Goal: Task Accomplishment & Management: Use online tool/utility

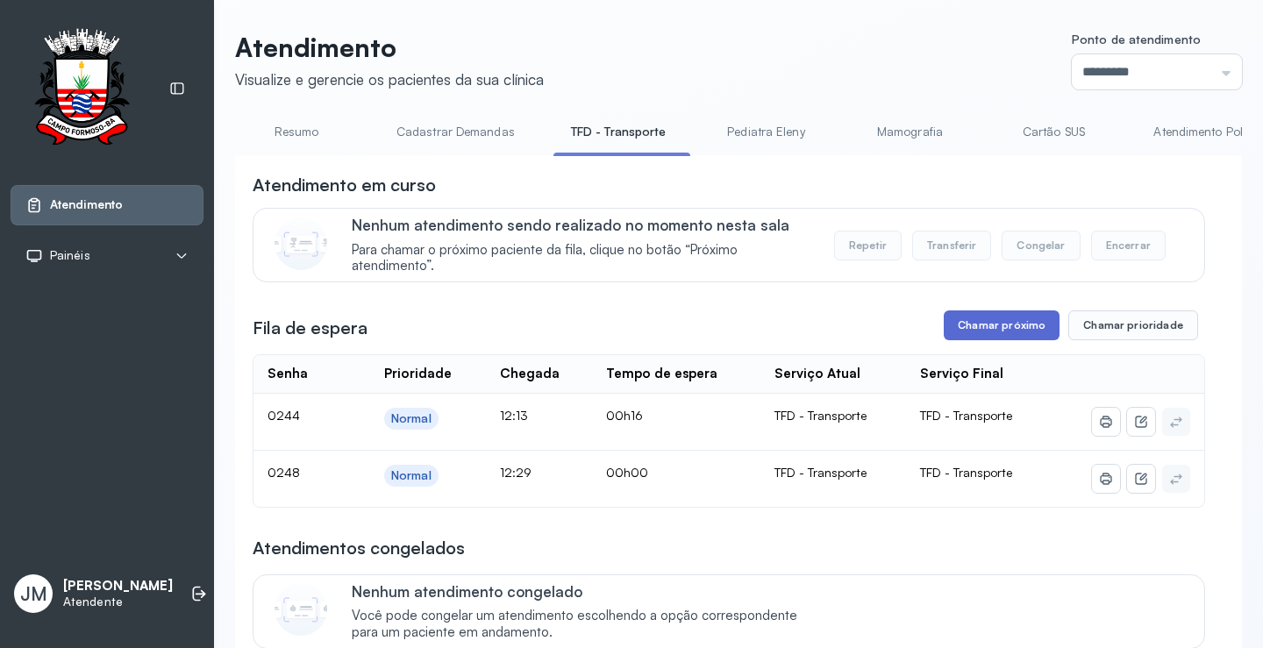
click at [1007, 311] on button "Chamar próximo" at bounding box center [1002, 326] width 116 height 30
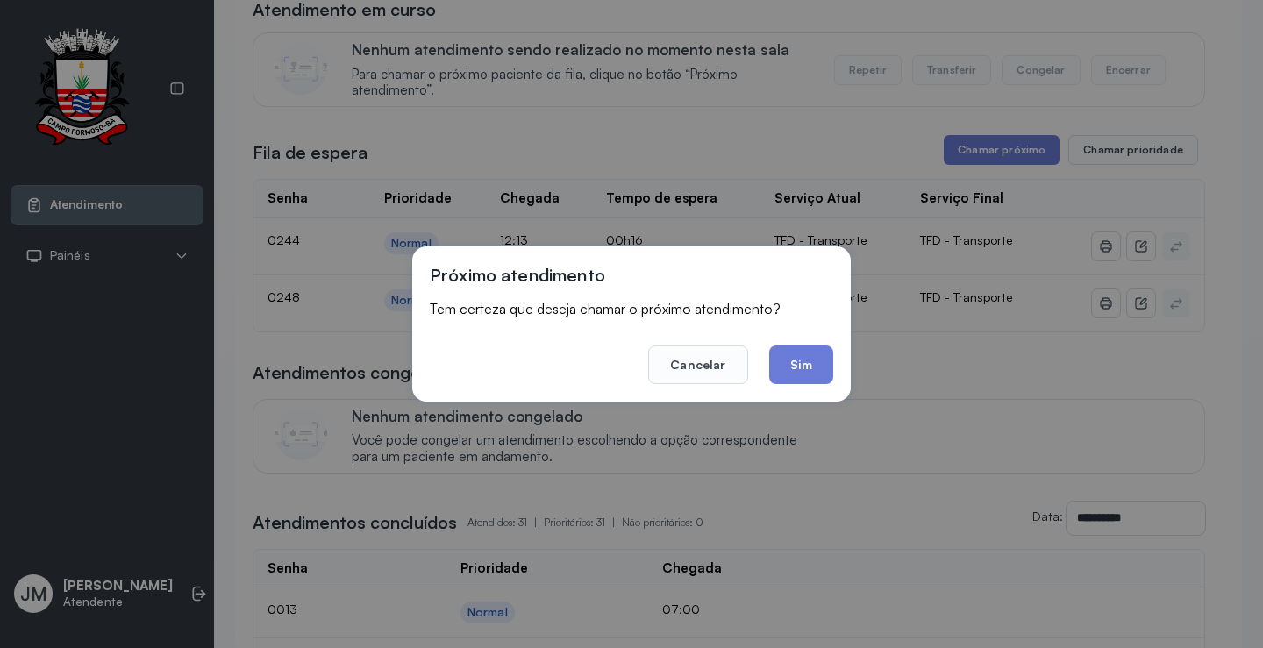
drag, startPoint x: 802, startPoint y: 361, endPoint x: 794, endPoint y: 354, distance: 10.0
click at [801, 361] on button "Sim" at bounding box center [801, 365] width 64 height 39
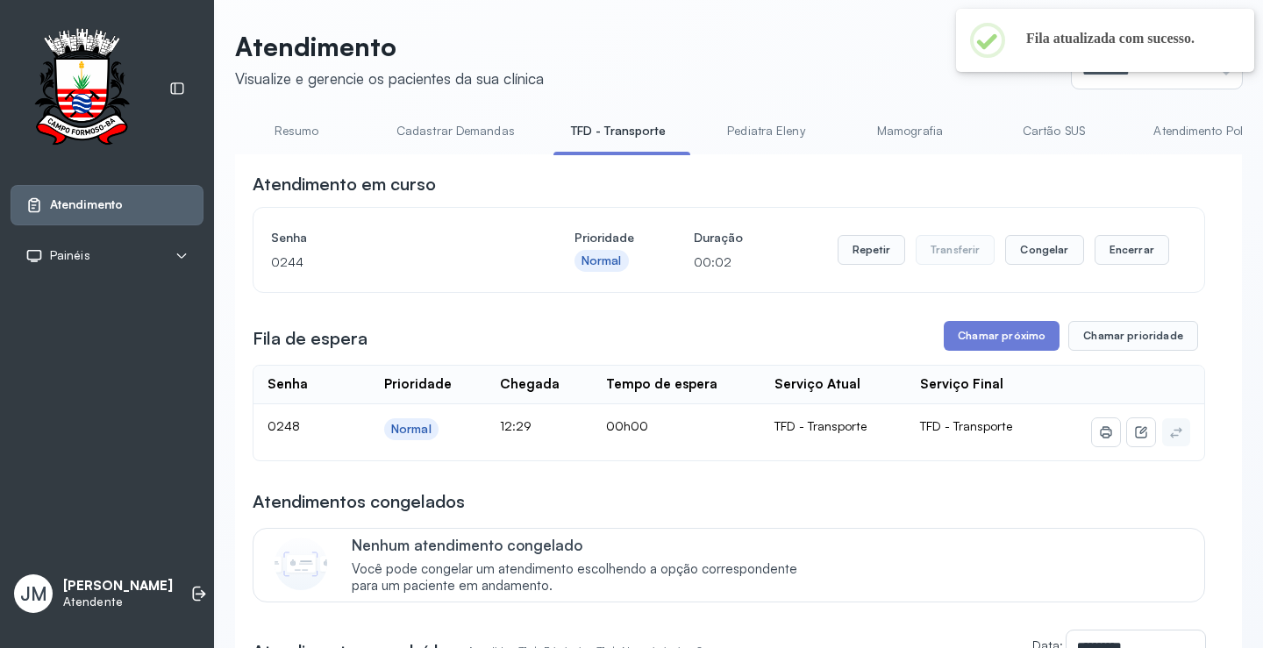
scroll to position [175, 0]
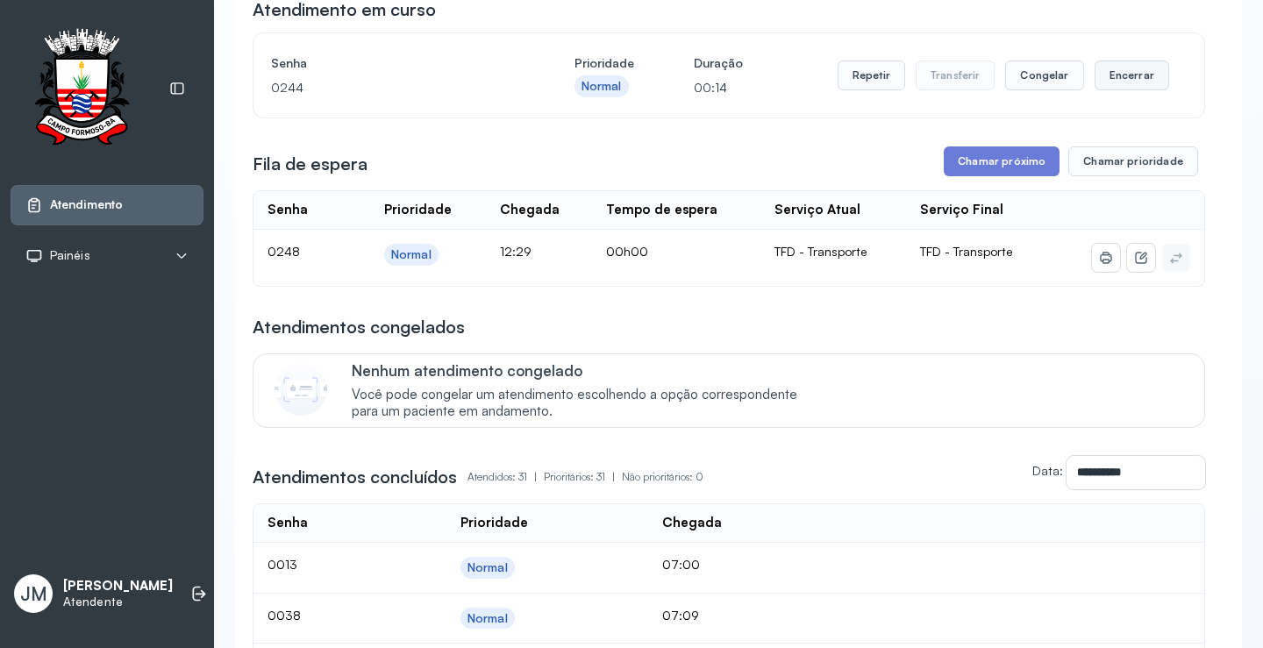
click at [1116, 80] on button "Encerrar" at bounding box center [1132, 76] width 75 height 30
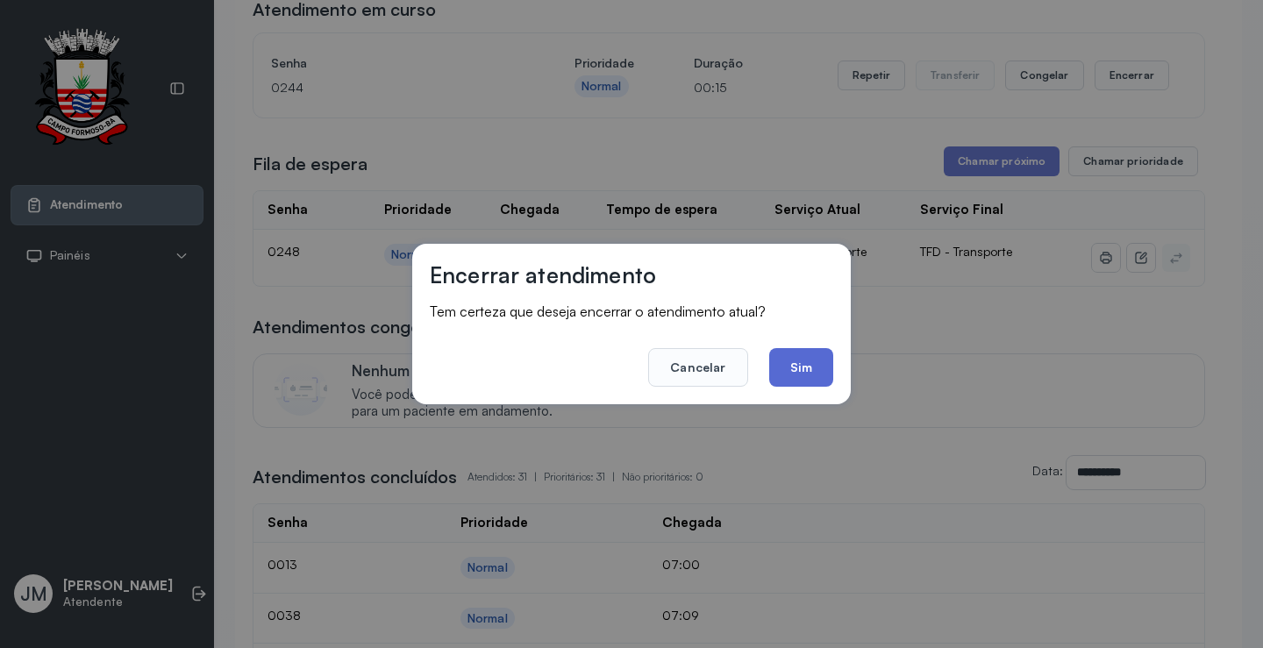
click at [805, 370] on button "Sim" at bounding box center [801, 367] width 64 height 39
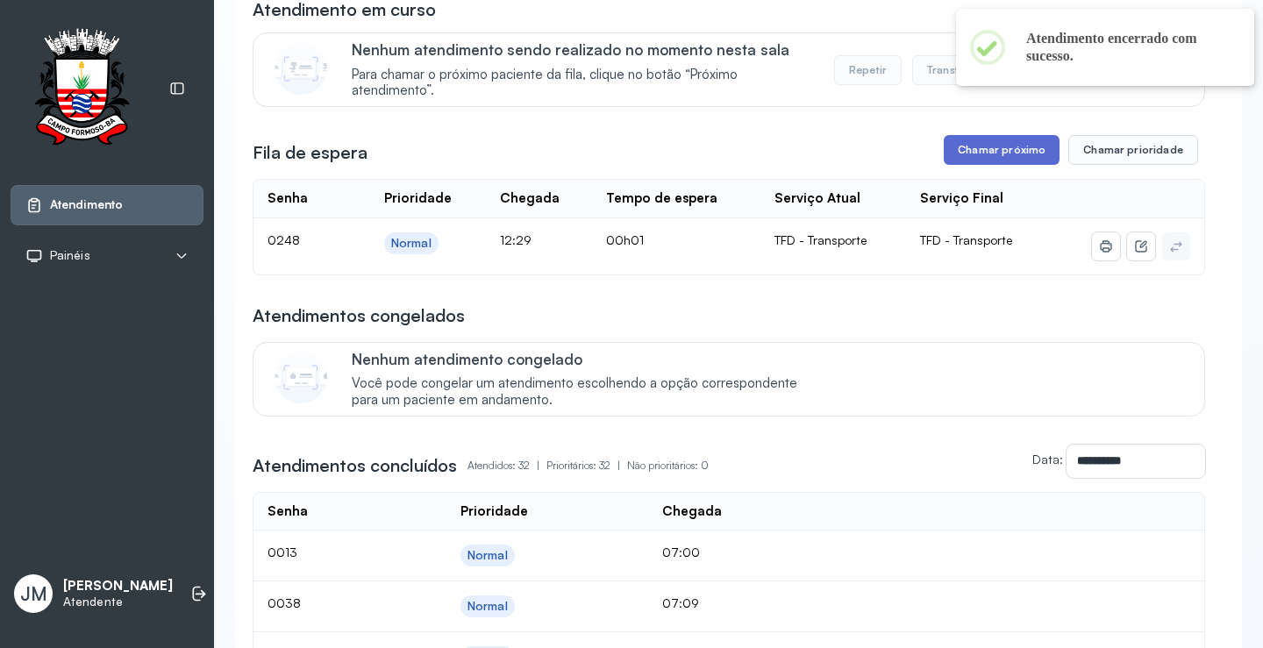
click at [1013, 149] on button "Chamar próximo" at bounding box center [1002, 150] width 116 height 30
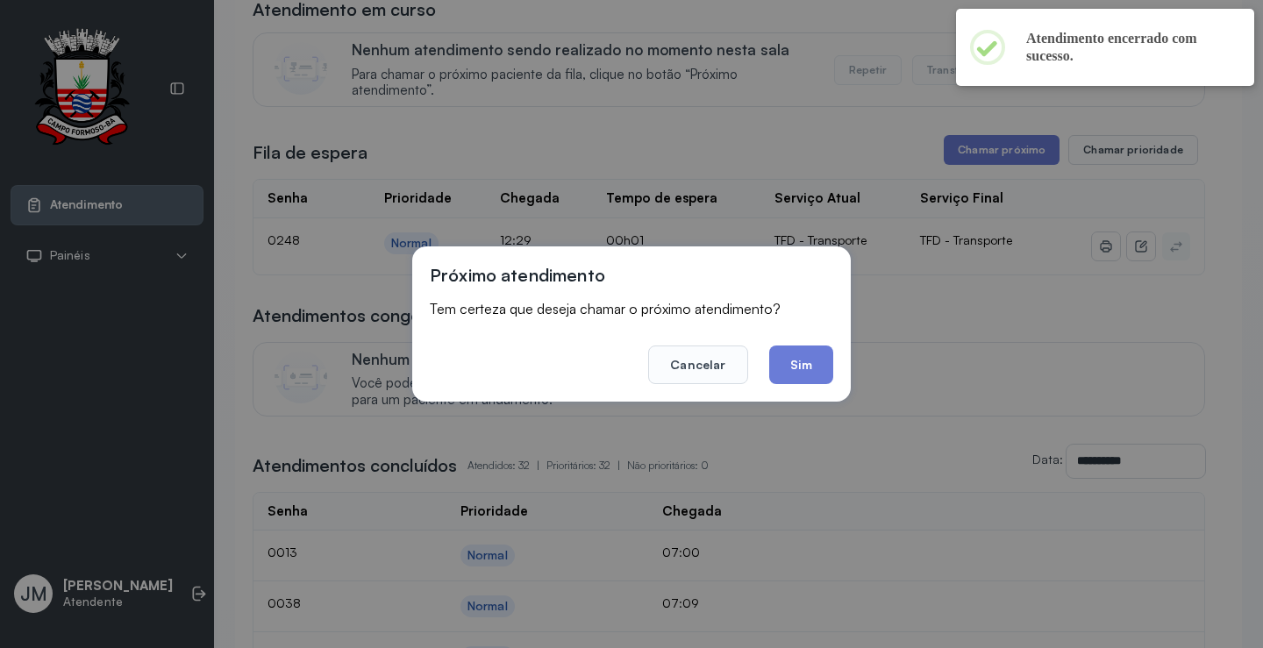
drag, startPoint x: 812, startPoint y: 365, endPoint x: 813, endPoint y: 355, distance: 9.7
click at [812, 357] on button "Sim" at bounding box center [801, 365] width 64 height 39
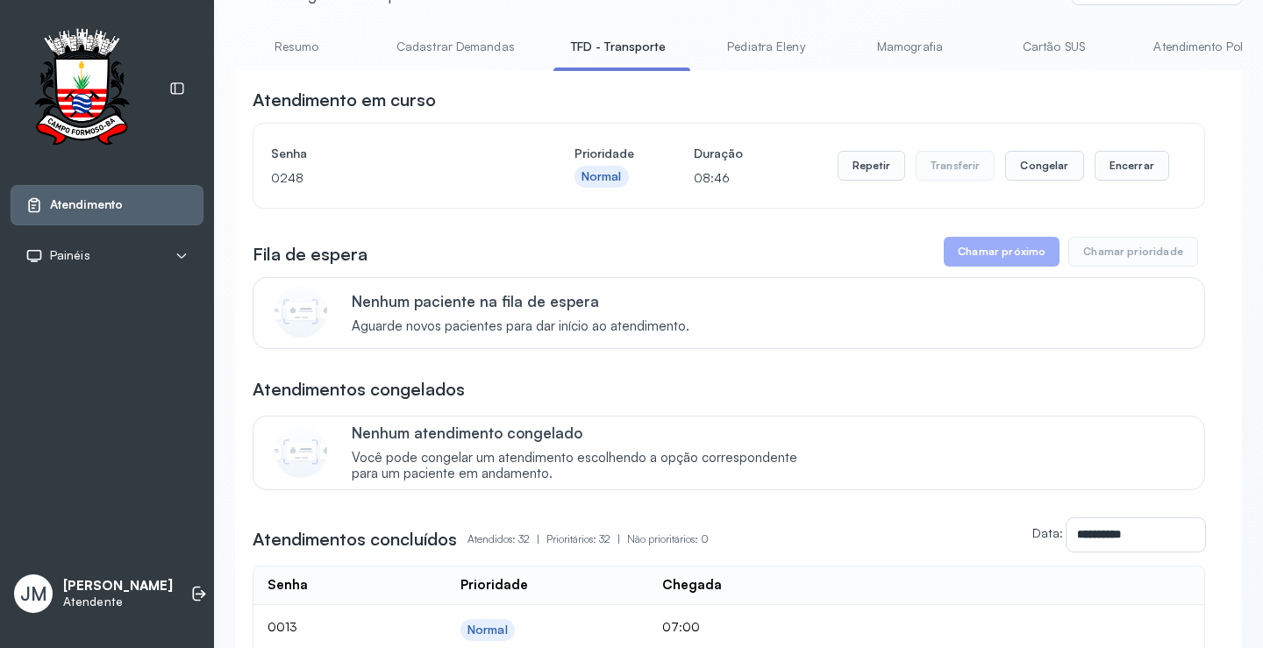
scroll to position [0, 0]
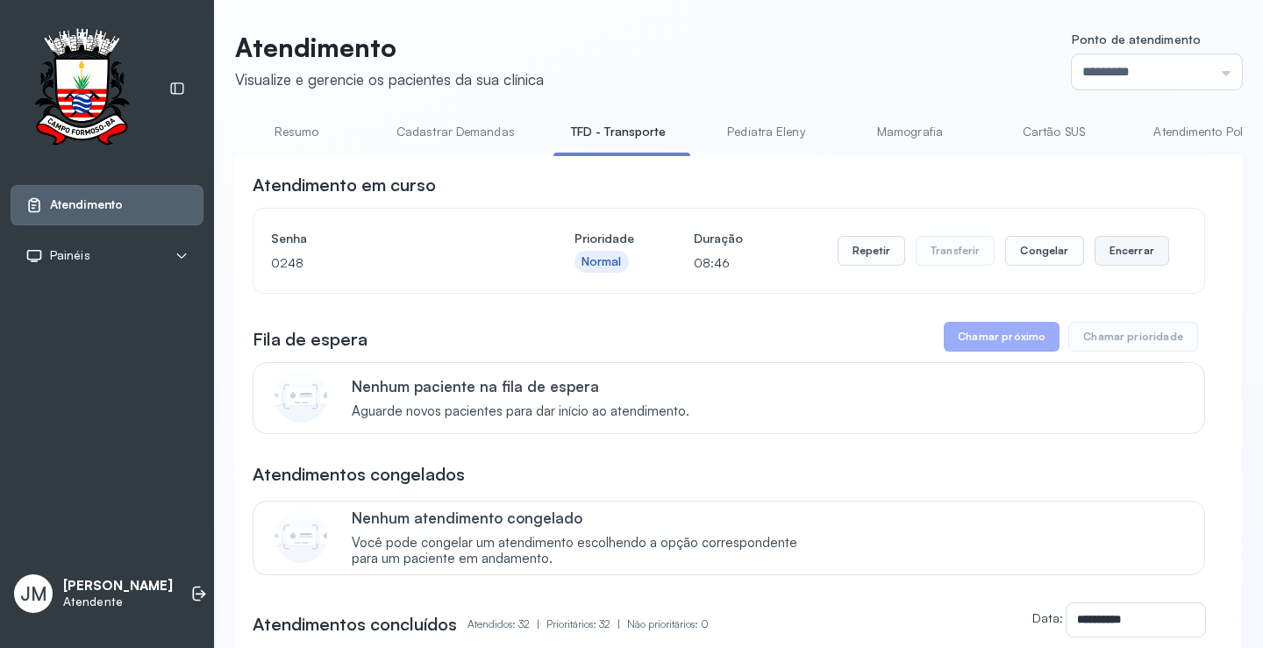
click at [1110, 253] on button "Encerrar" at bounding box center [1132, 251] width 75 height 30
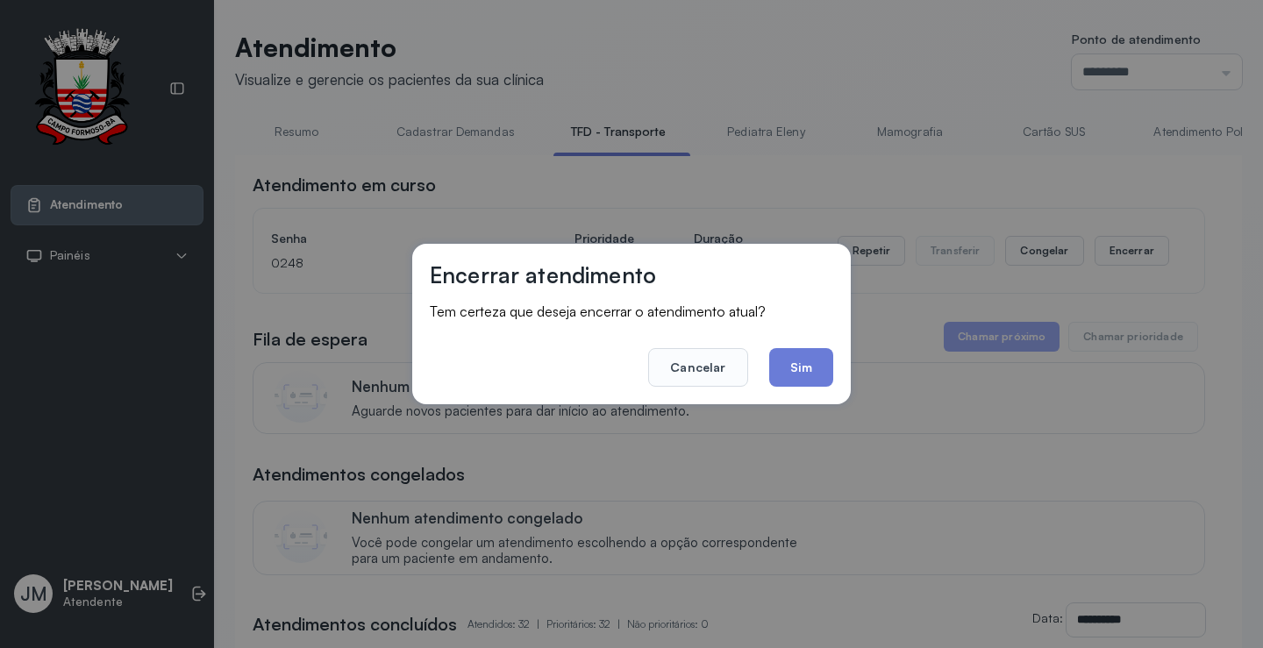
click at [819, 365] on button "Sim" at bounding box center [801, 367] width 64 height 39
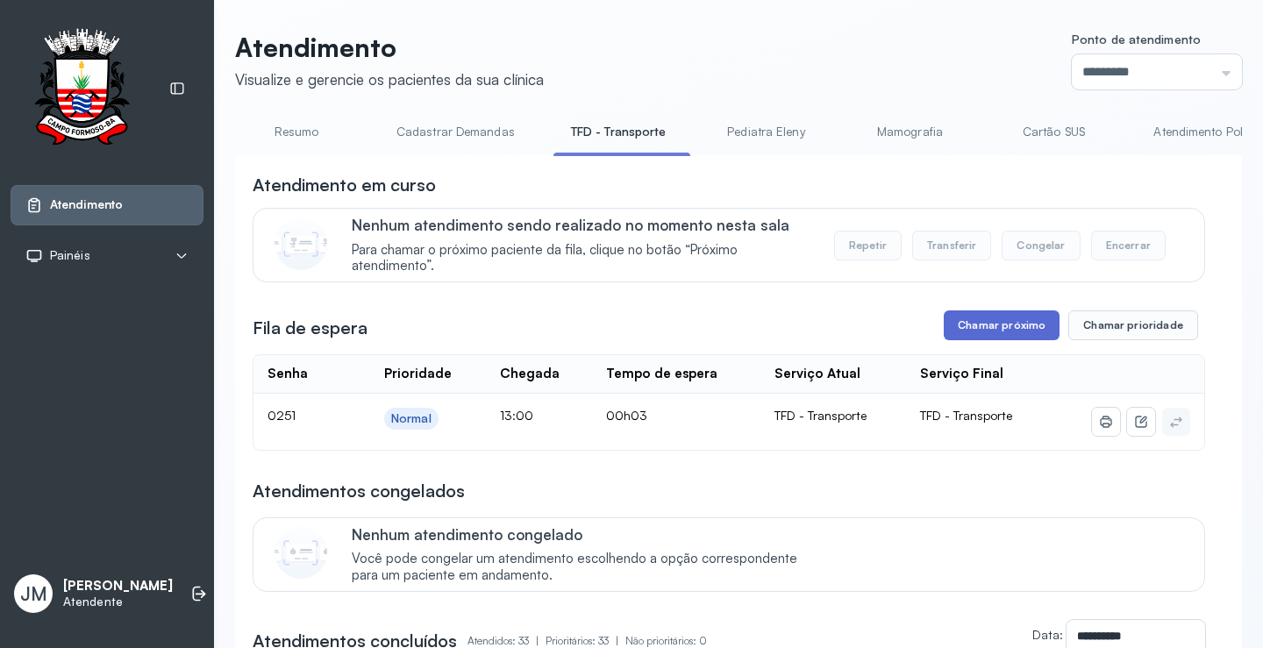
click at [991, 324] on button "Chamar próximo" at bounding box center [1002, 326] width 116 height 30
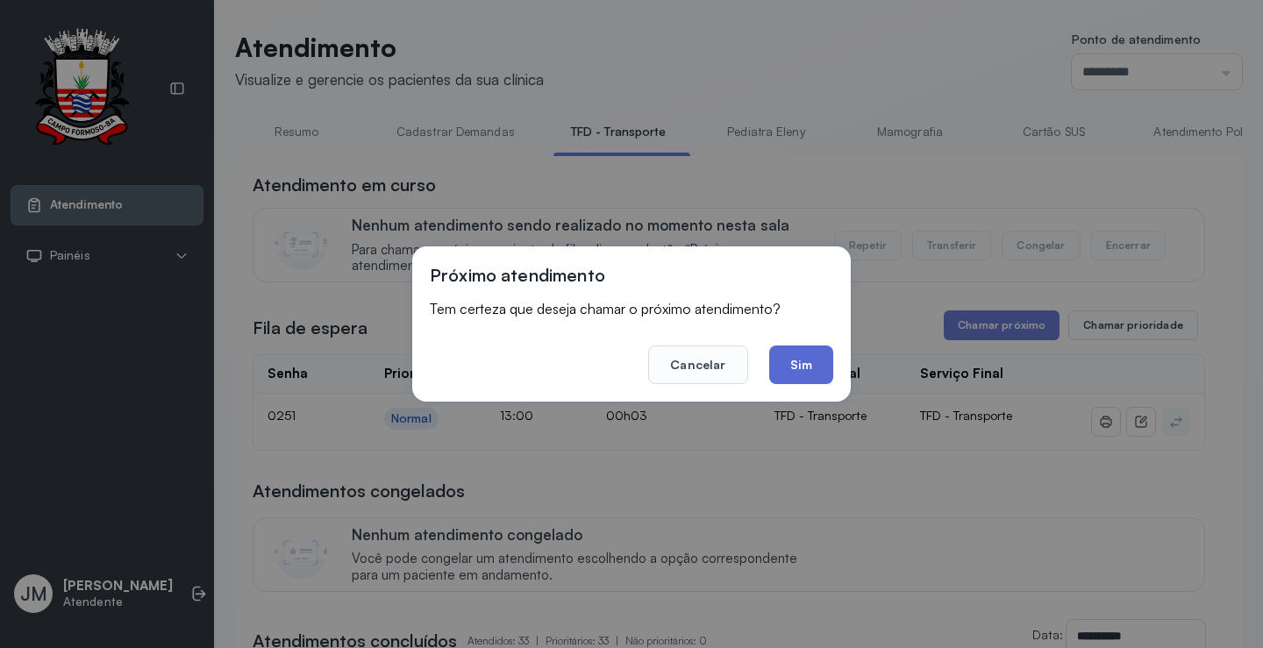
click at [812, 368] on button "Sim" at bounding box center [801, 365] width 64 height 39
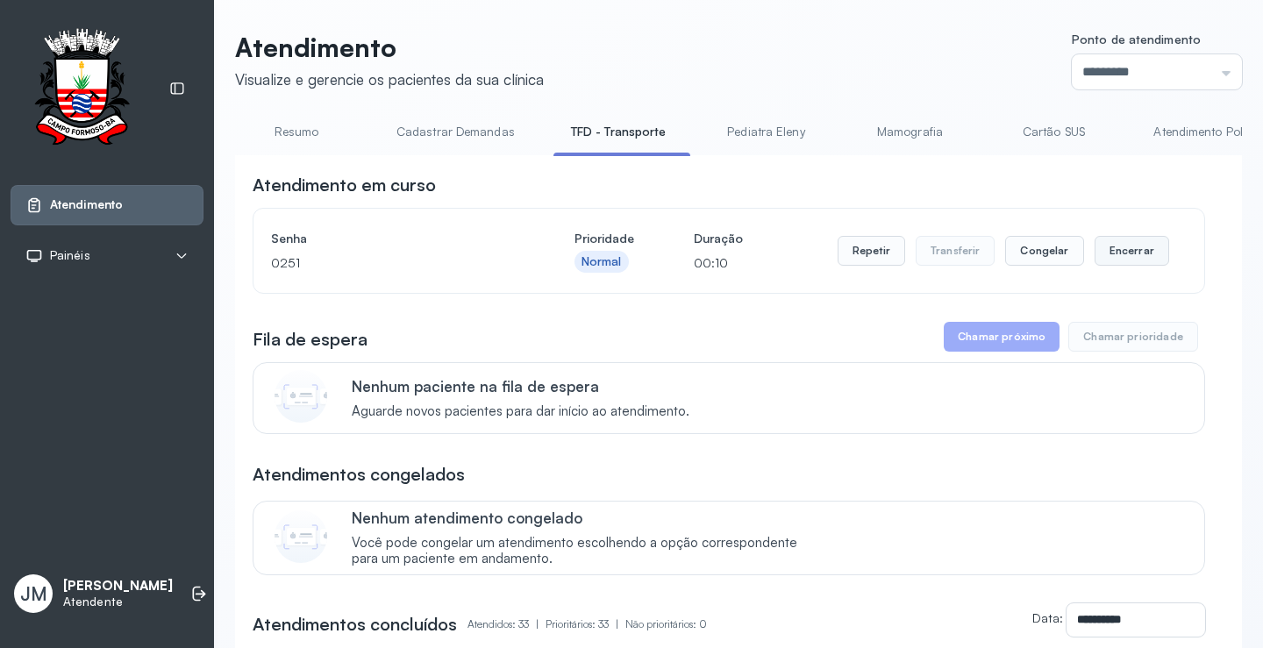
click at [1146, 245] on button "Encerrar" at bounding box center [1132, 251] width 75 height 30
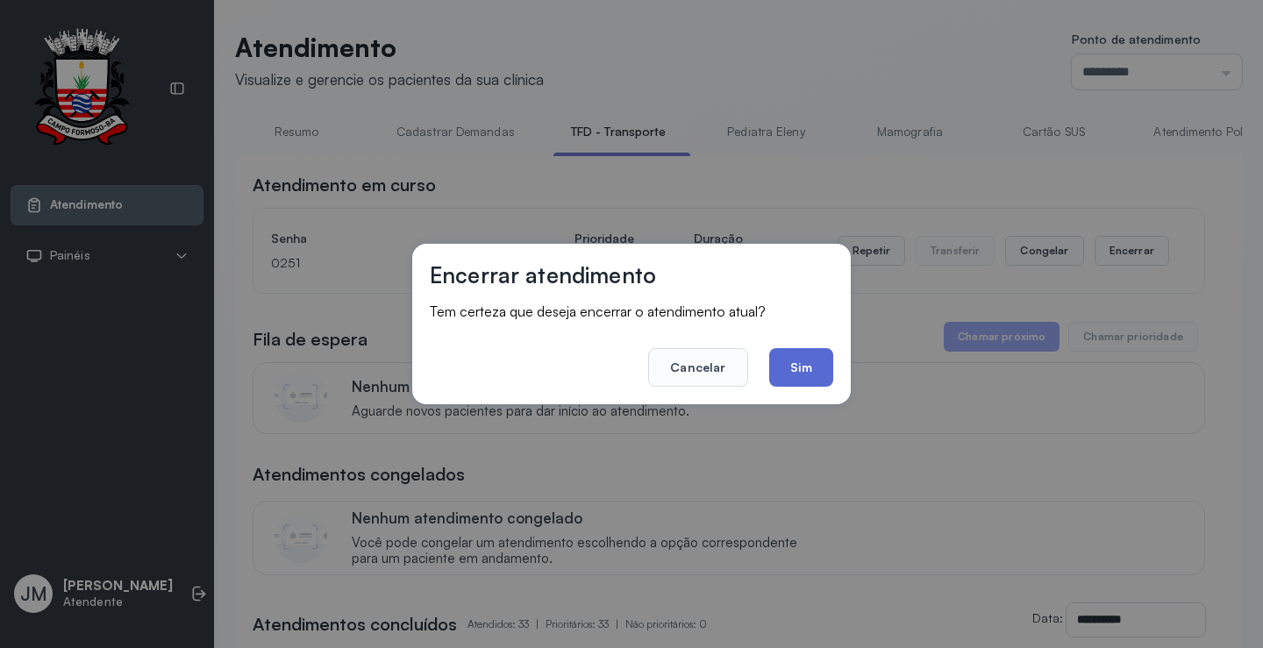
click at [805, 384] on button "Sim" at bounding box center [801, 367] width 64 height 39
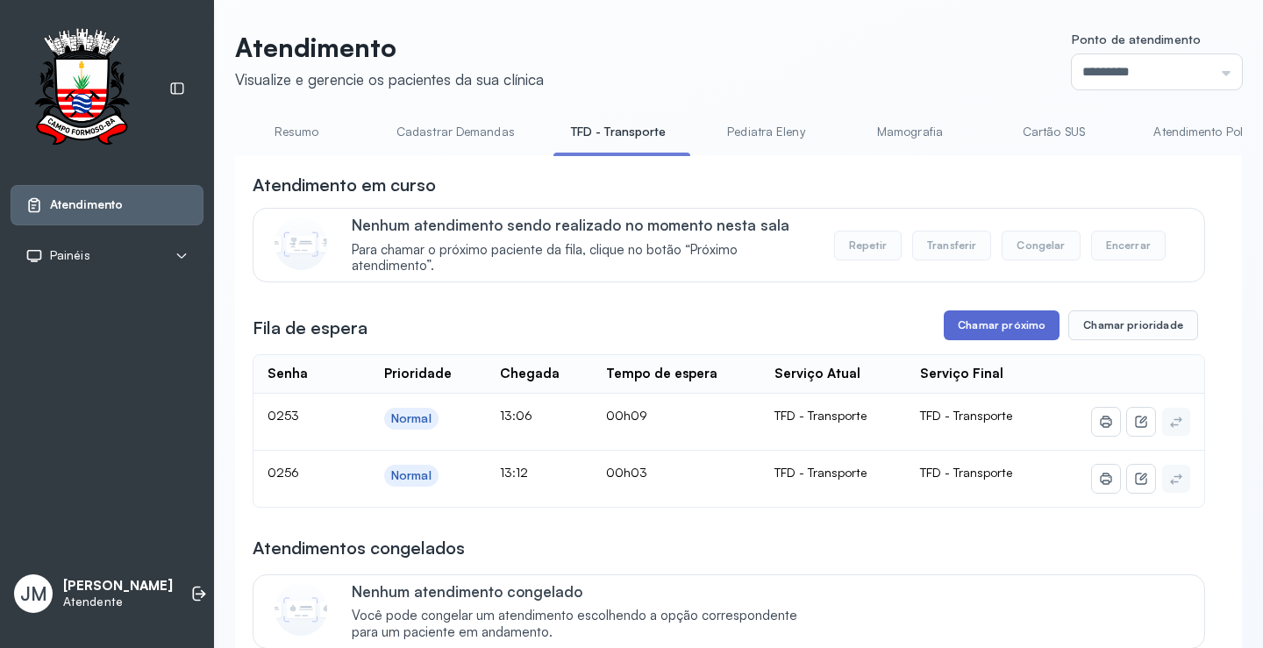
click at [983, 325] on button "Chamar próximo" at bounding box center [1002, 326] width 116 height 30
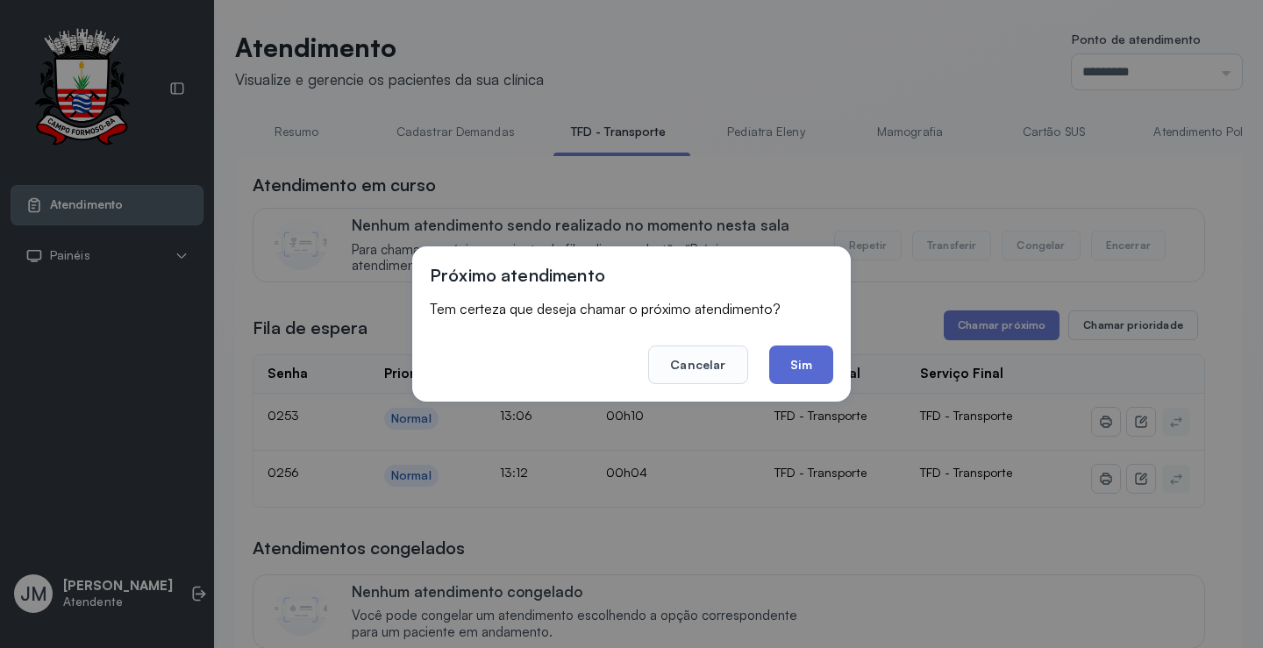
click at [828, 357] on button "Sim" at bounding box center [801, 365] width 64 height 39
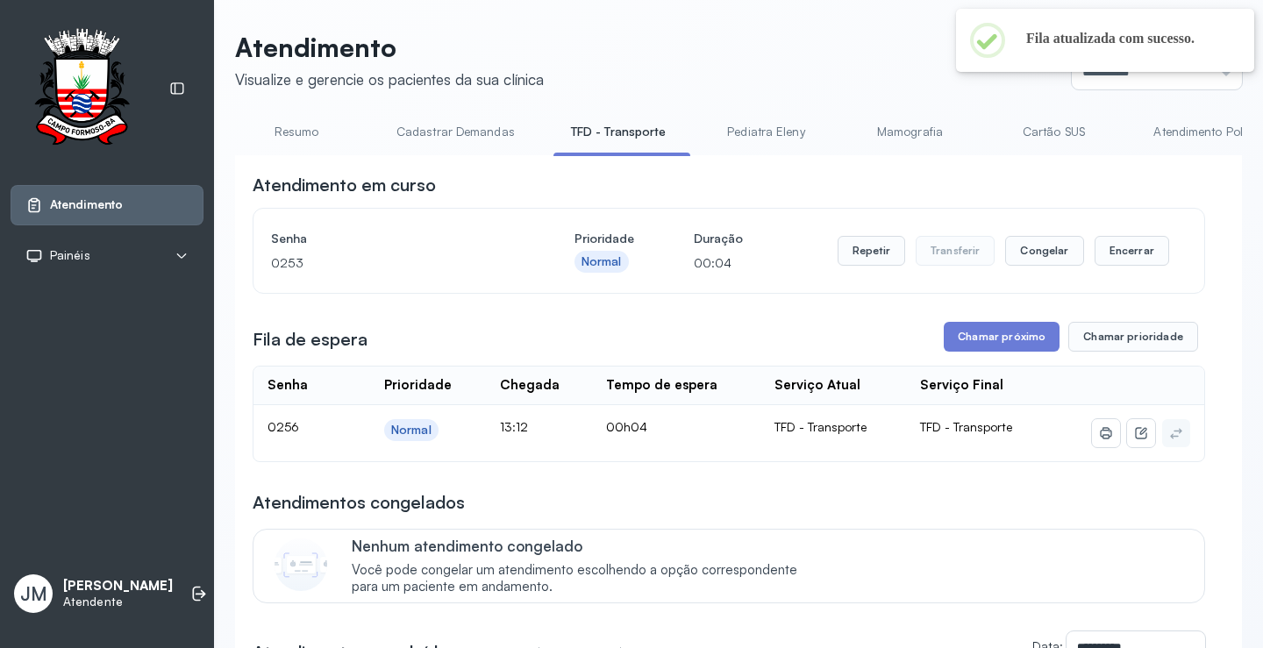
drag, startPoint x: 1255, startPoint y: 3, endPoint x: 887, endPoint y: 45, distance: 370.9
click at [887, 45] on header "Atendimento Visualize e gerencie os pacientes da sua clínica Ponto de atendimen…" at bounding box center [738, 61] width 1007 height 58
click at [1222, 75] on input "*********" at bounding box center [1157, 71] width 170 height 35
click at [1221, 39] on label "Ponto de atendimento" at bounding box center [1157, 41] width 170 height 18
click at [190, 585] on icon at bounding box center [199, 594] width 18 height 18
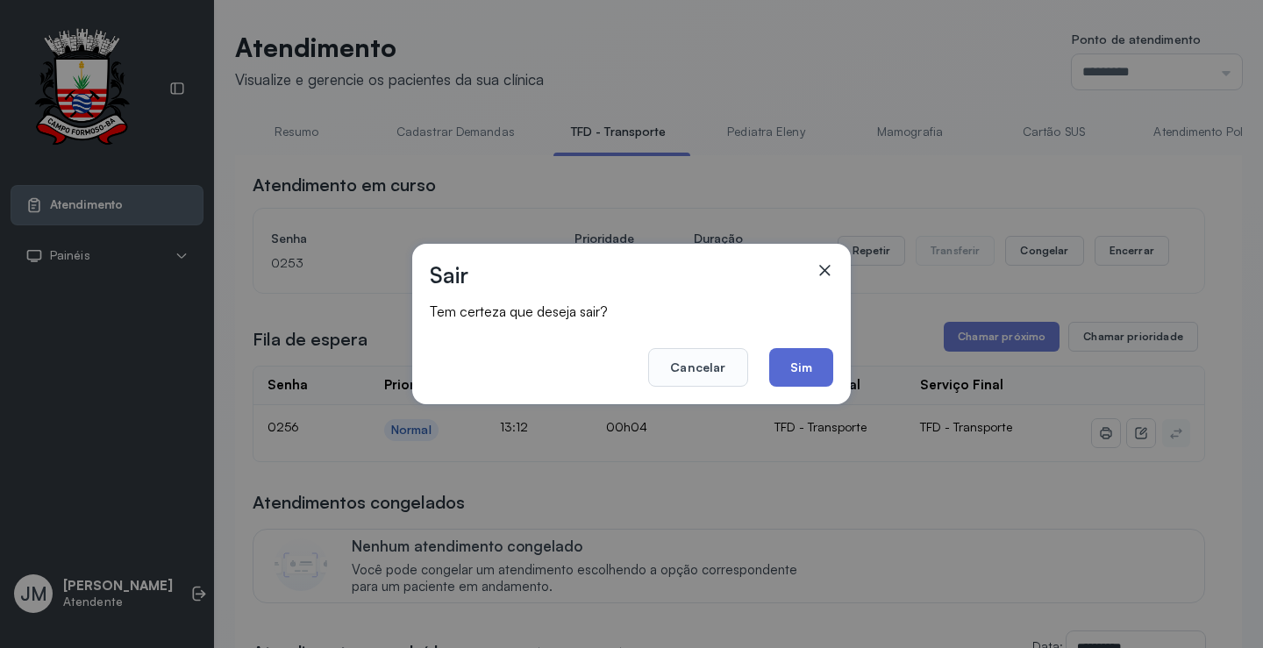
click at [799, 373] on button "Sim" at bounding box center [801, 367] width 64 height 39
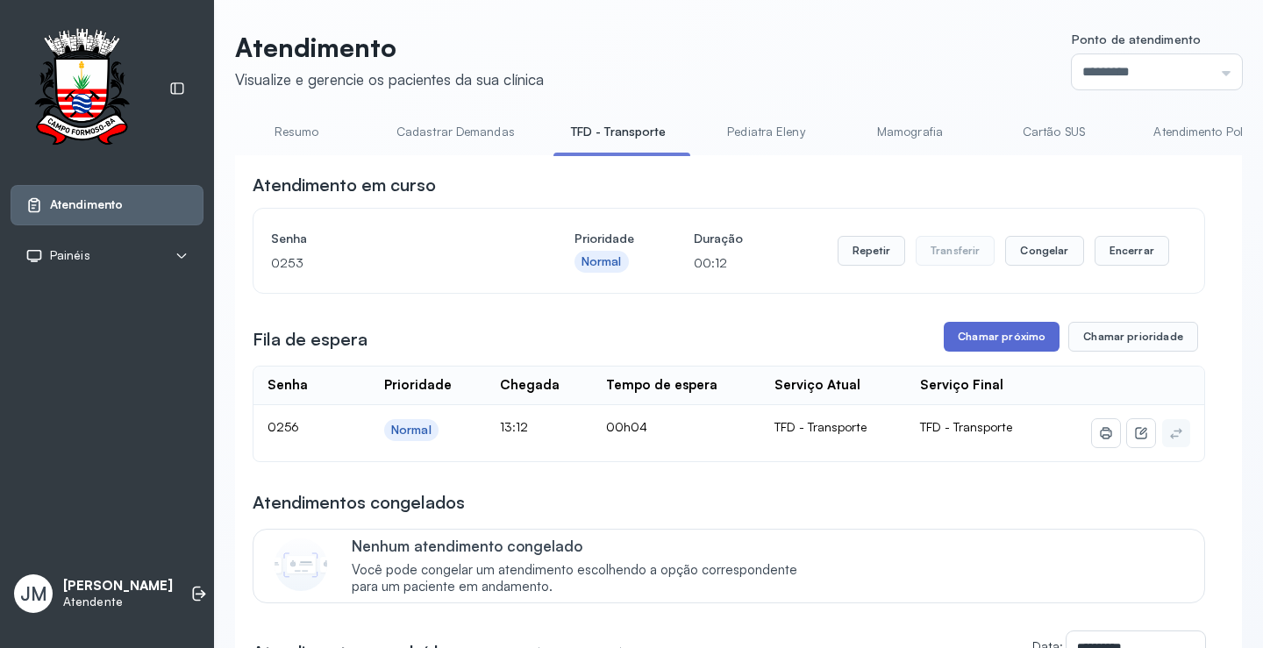
click at [976, 339] on button "Chamar próximo" at bounding box center [1002, 337] width 116 height 30
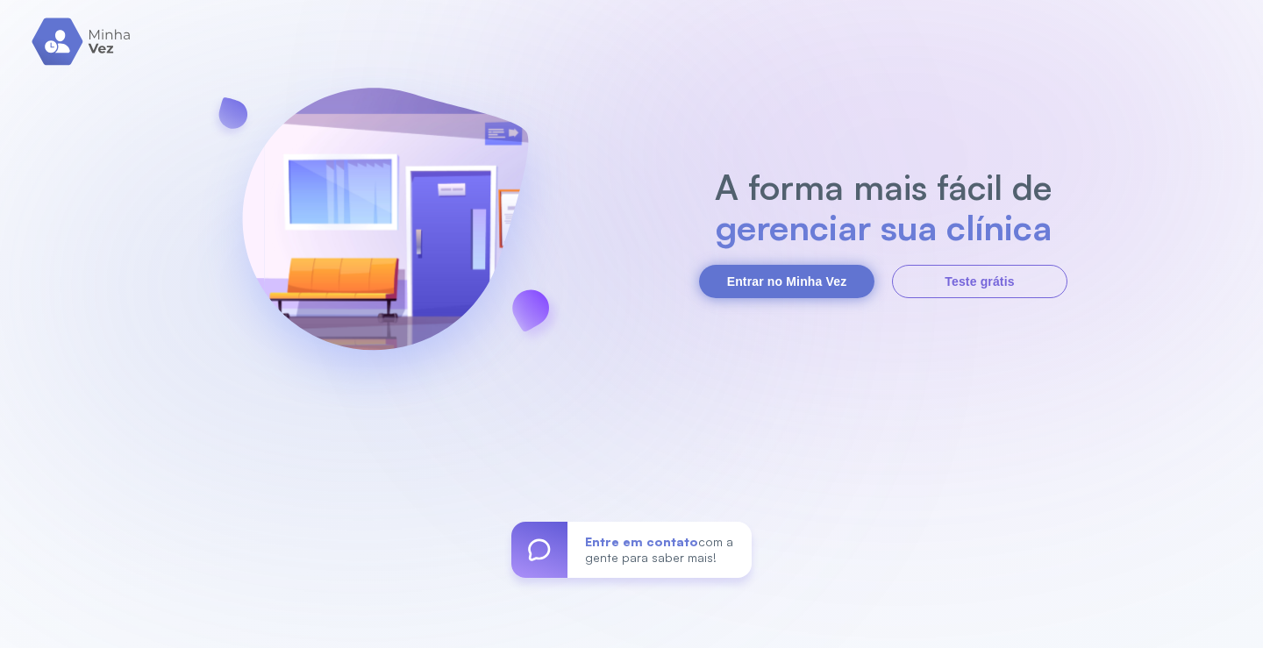
click at [804, 266] on button "Entrar no Minha Vez" at bounding box center [786, 281] width 175 height 33
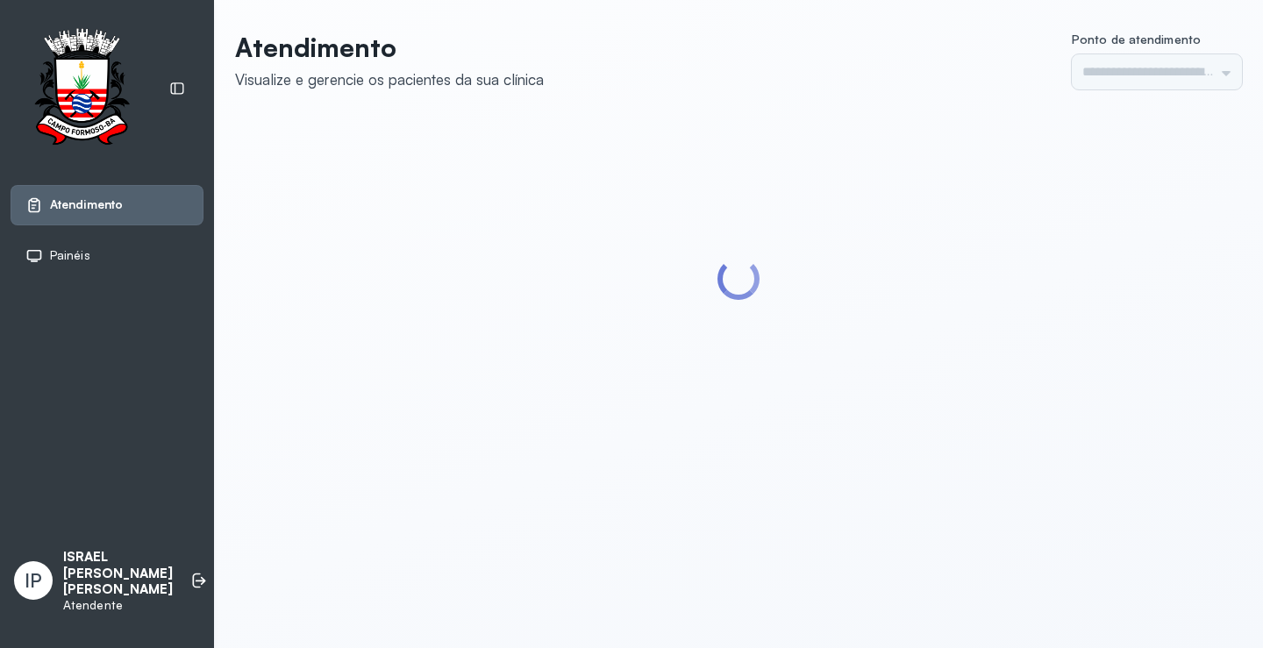
type input "*********"
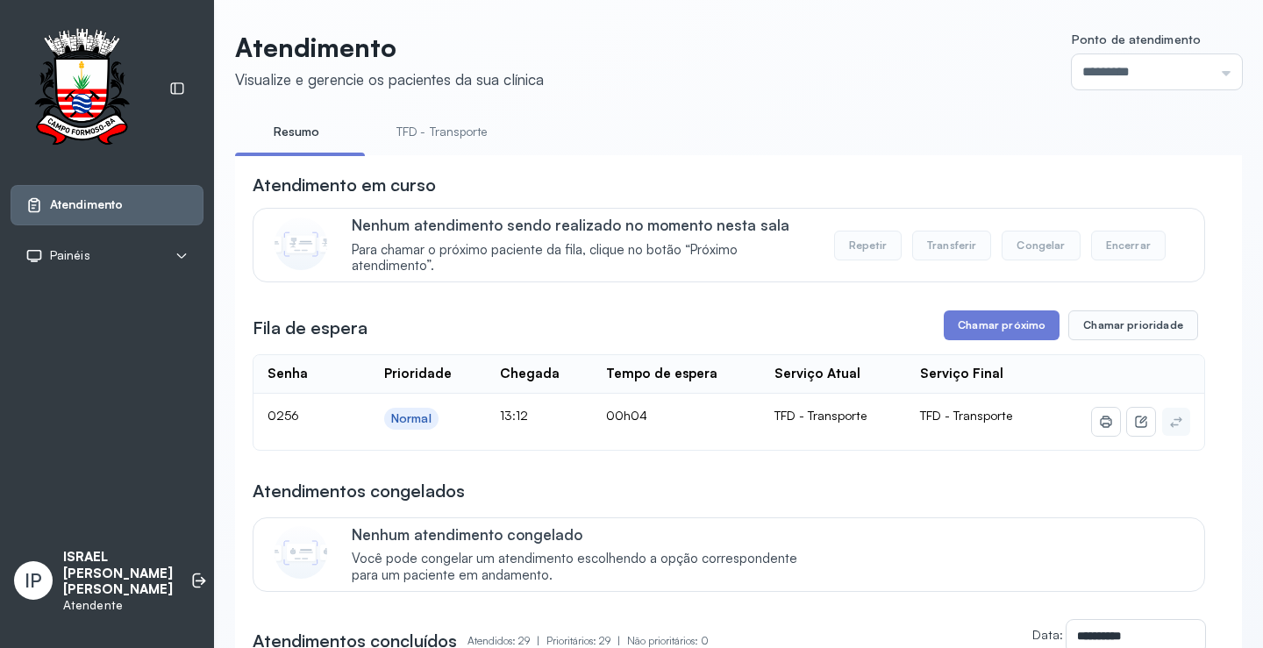
click at [422, 139] on link "TFD - Transporte" at bounding box center [442, 132] width 126 height 29
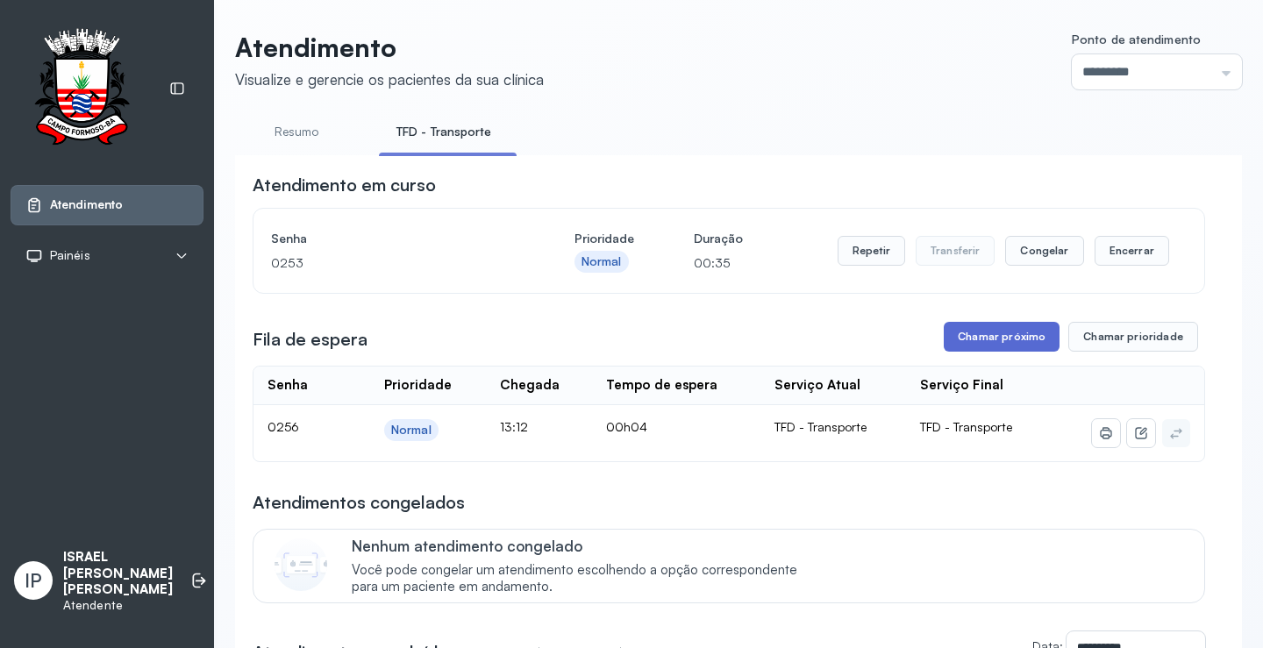
click at [1026, 335] on button "Chamar próximo" at bounding box center [1002, 337] width 116 height 30
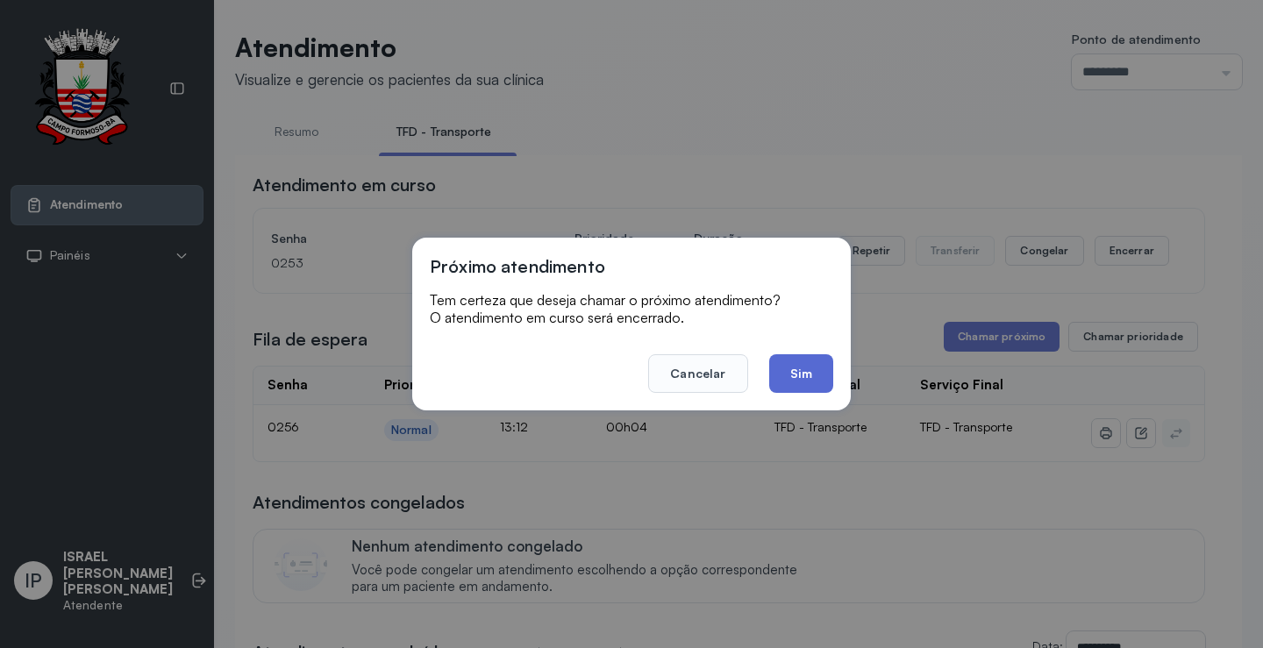
click at [792, 368] on button "Sim" at bounding box center [801, 373] width 64 height 39
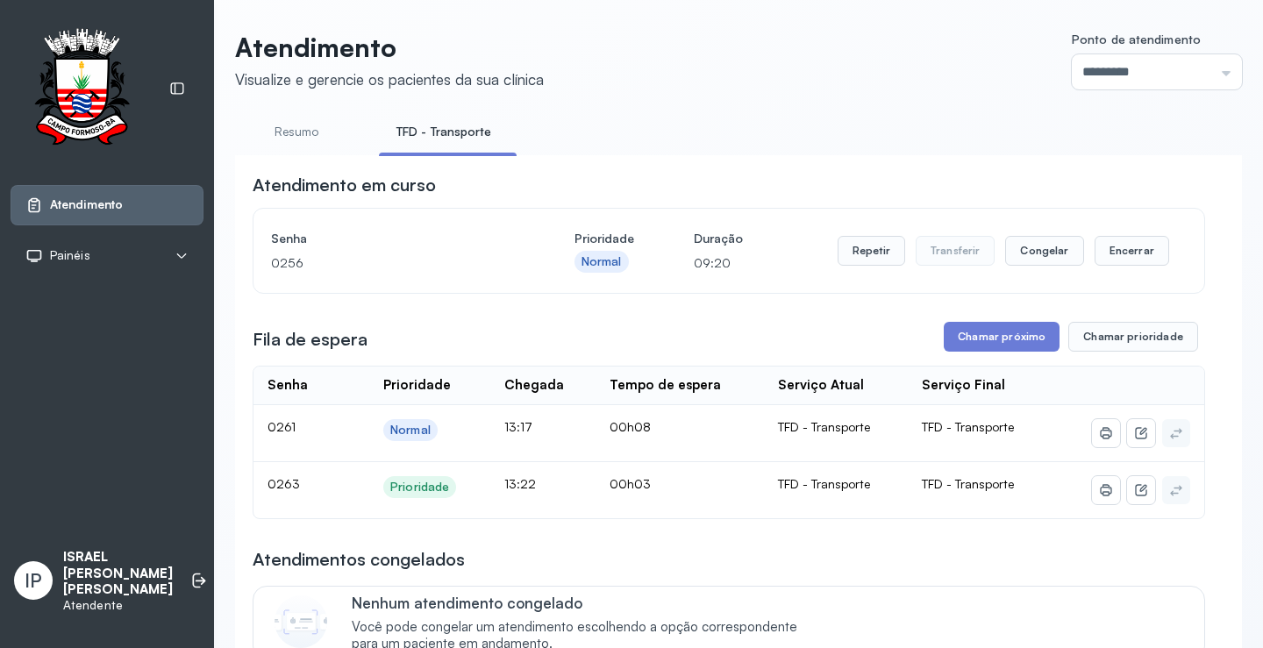
click at [968, 338] on button "Chamar próximo" at bounding box center [1002, 337] width 116 height 30
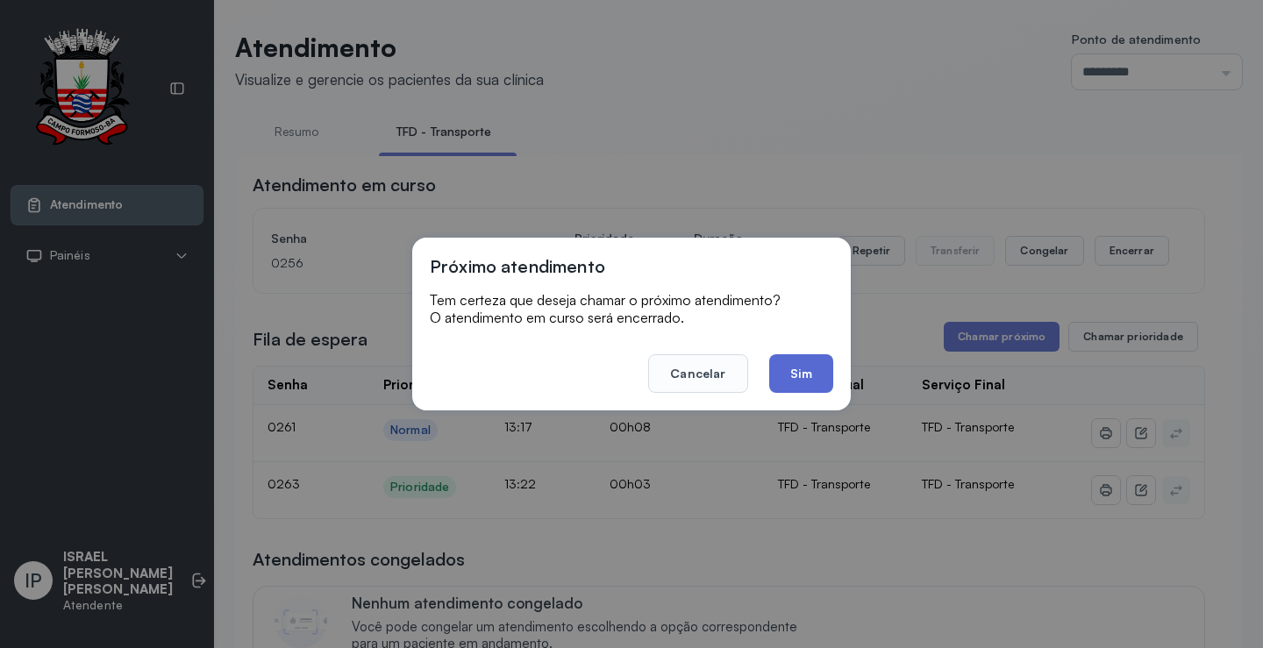
click at [776, 360] on button "Sim" at bounding box center [801, 373] width 64 height 39
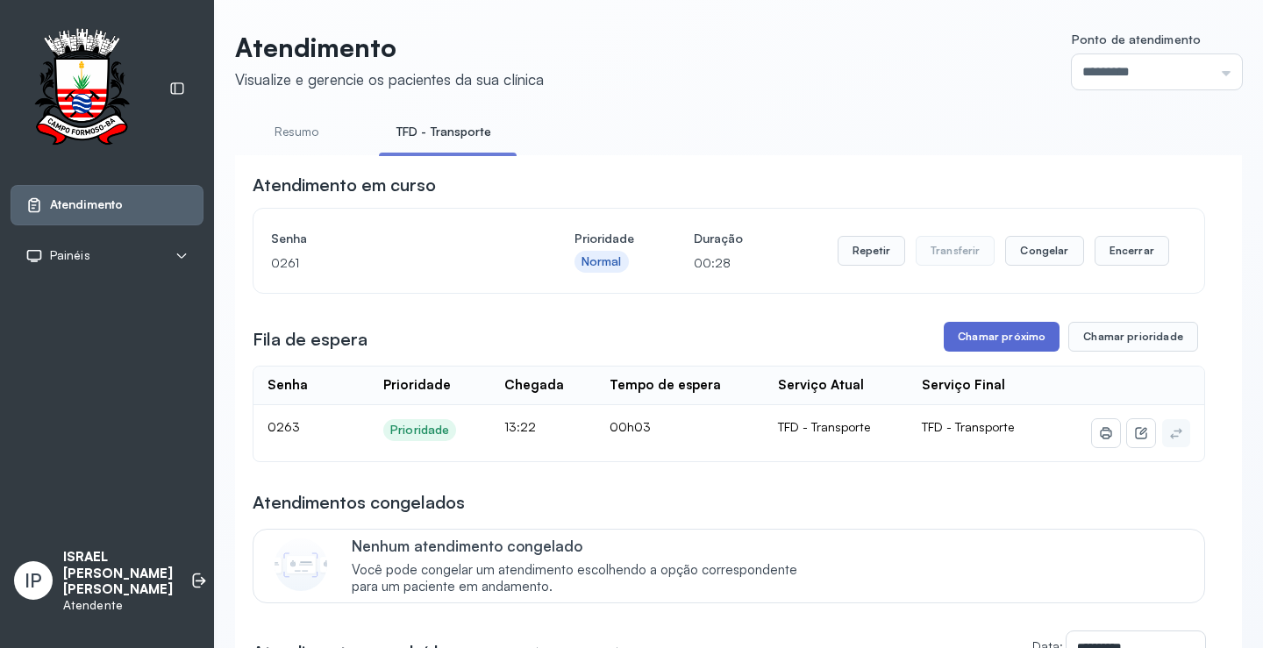
click at [1019, 336] on button "Chamar próximo" at bounding box center [1002, 337] width 116 height 30
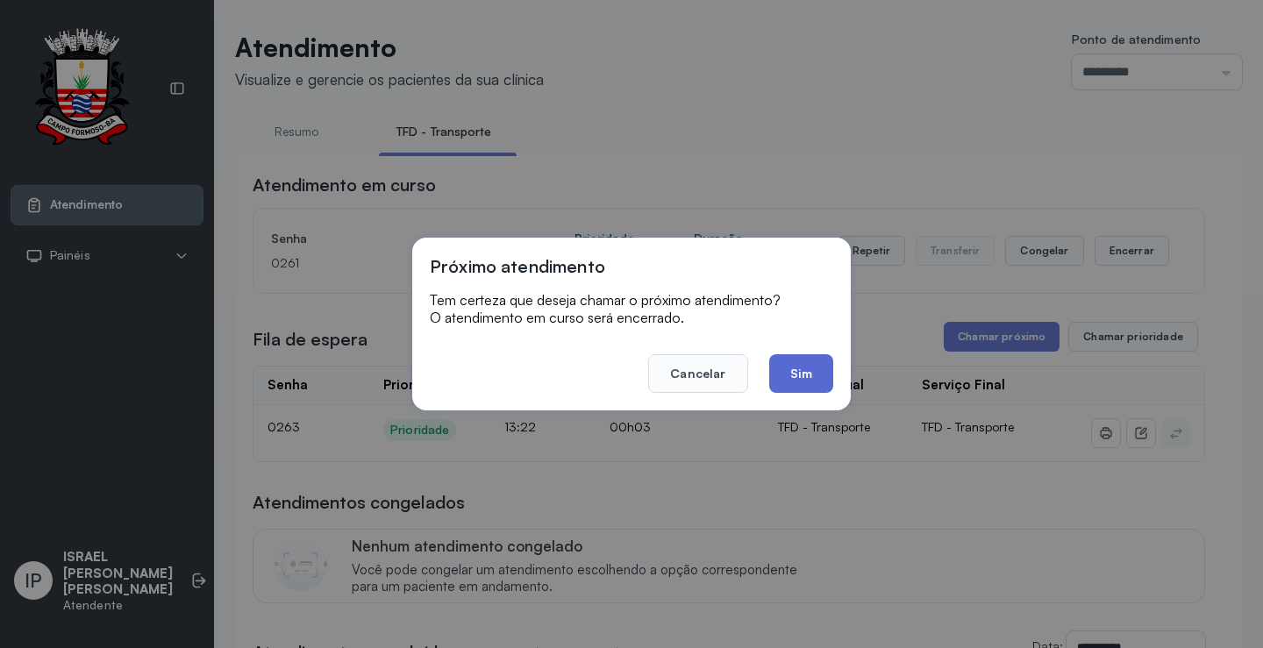
click at [777, 373] on button "Sim" at bounding box center [801, 373] width 64 height 39
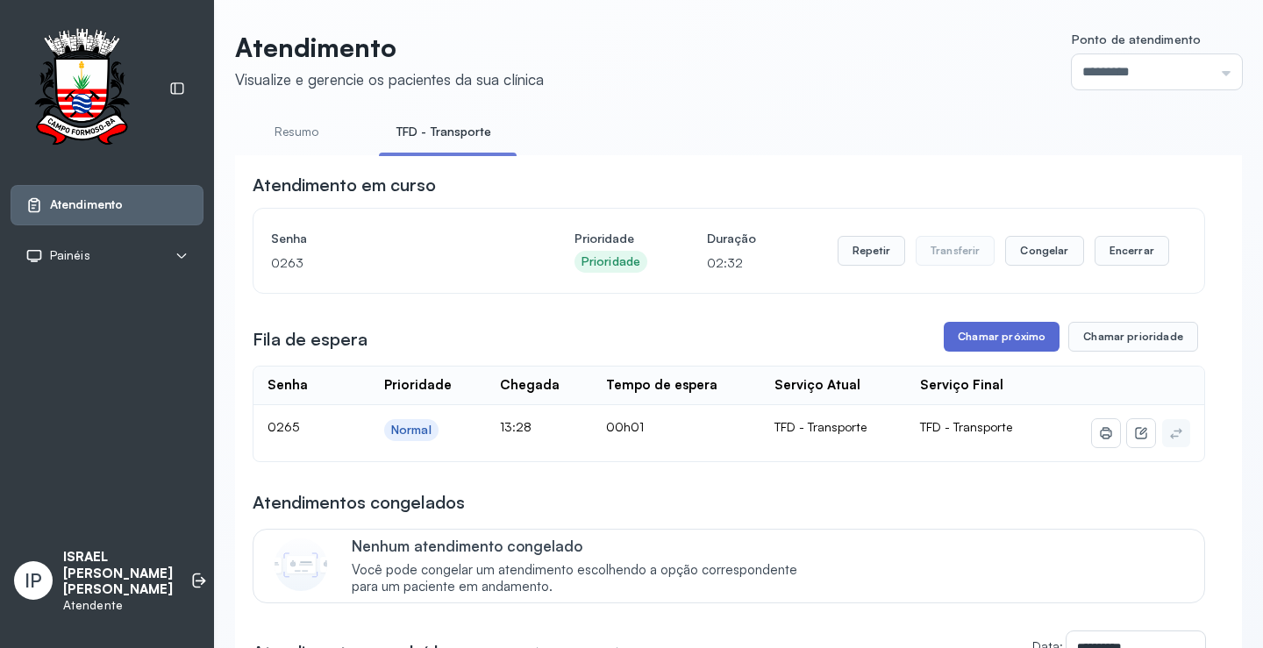
click at [978, 336] on button "Chamar próximo" at bounding box center [1002, 337] width 116 height 30
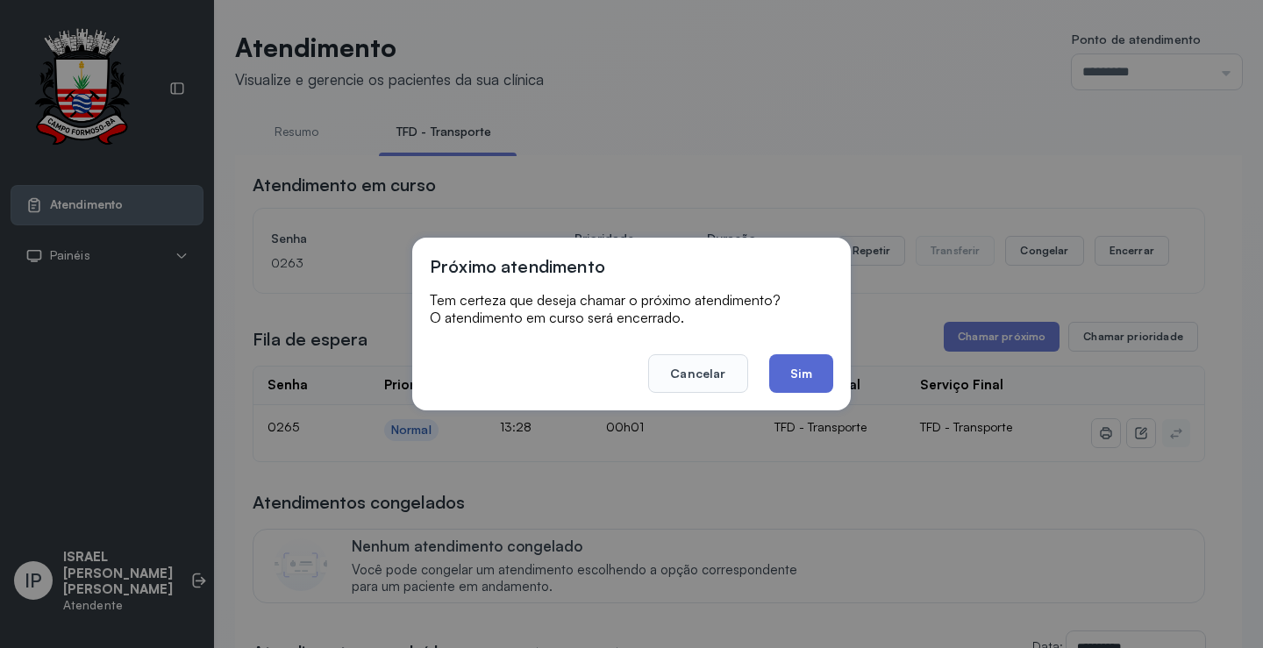
click at [815, 368] on button "Sim" at bounding box center [801, 373] width 64 height 39
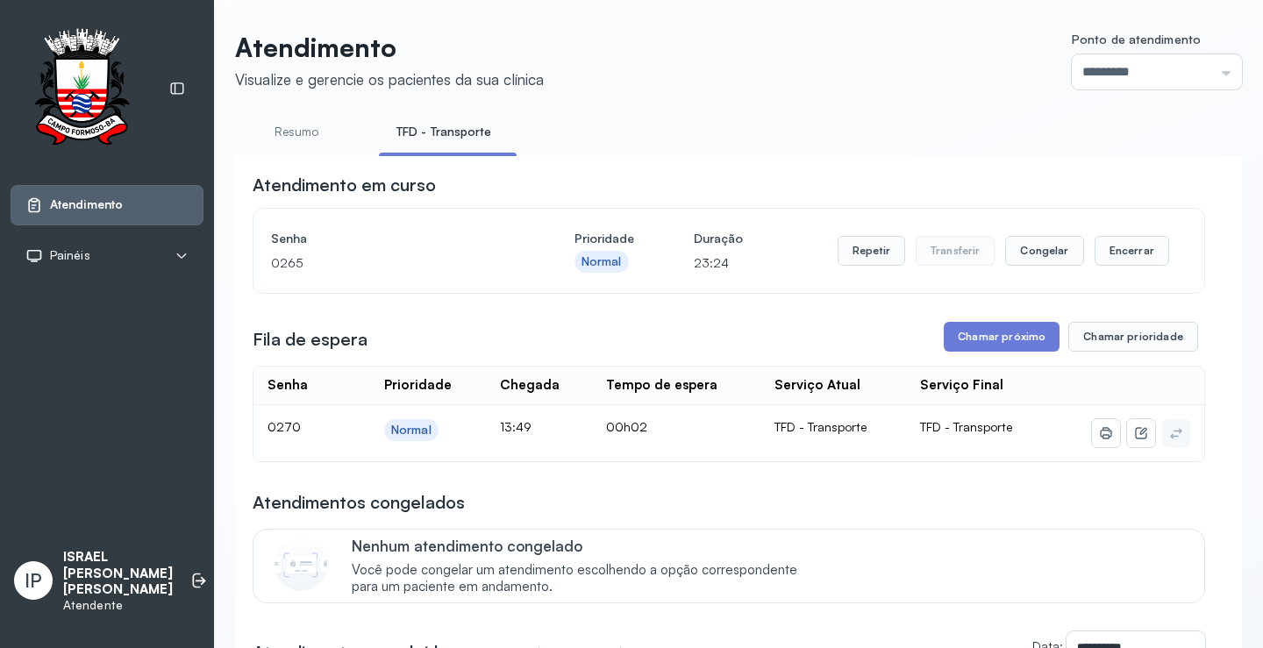
click at [980, 345] on button "Chamar próximo" at bounding box center [1002, 337] width 116 height 30
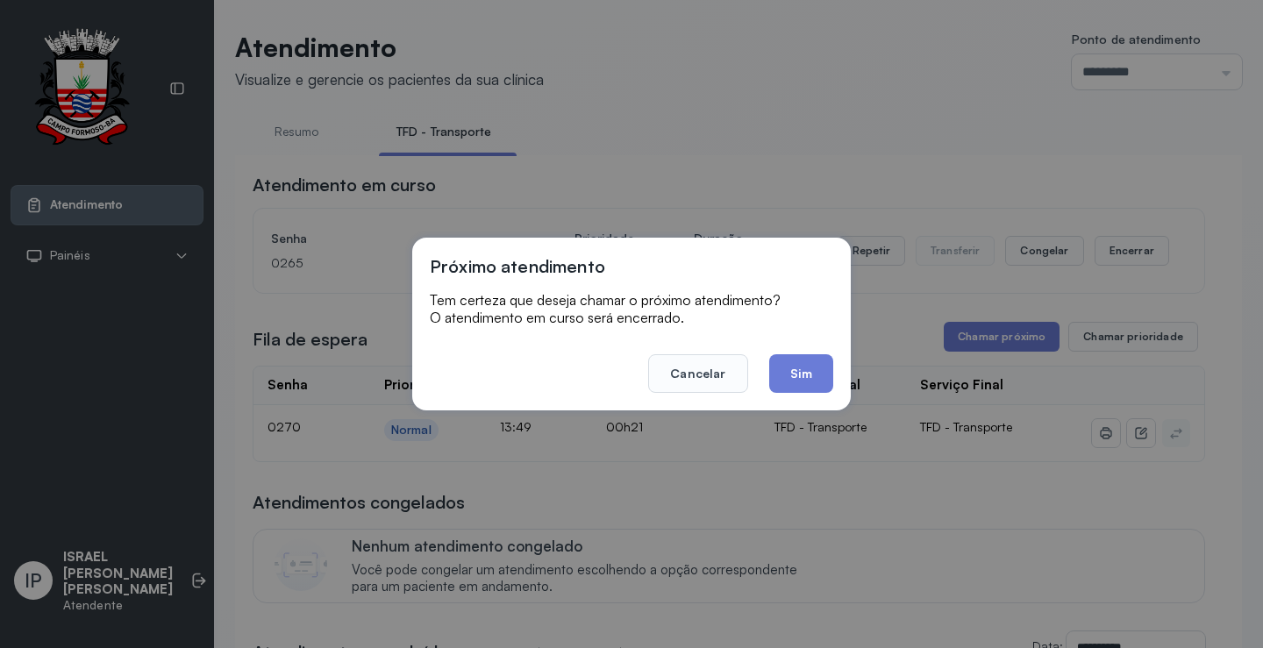
click at [780, 379] on button "Sim" at bounding box center [801, 373] width 64 height 39
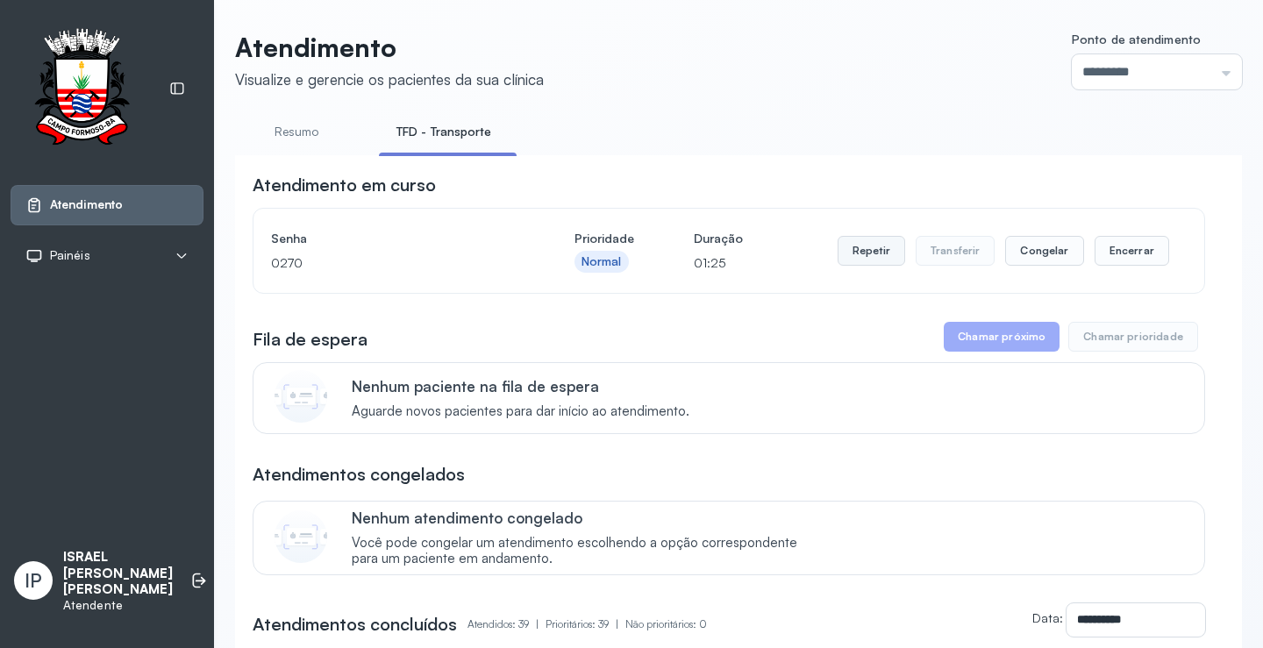
click at [867, 254] on button "Repetir" at bounding box center [872, 251] width 68 height 30
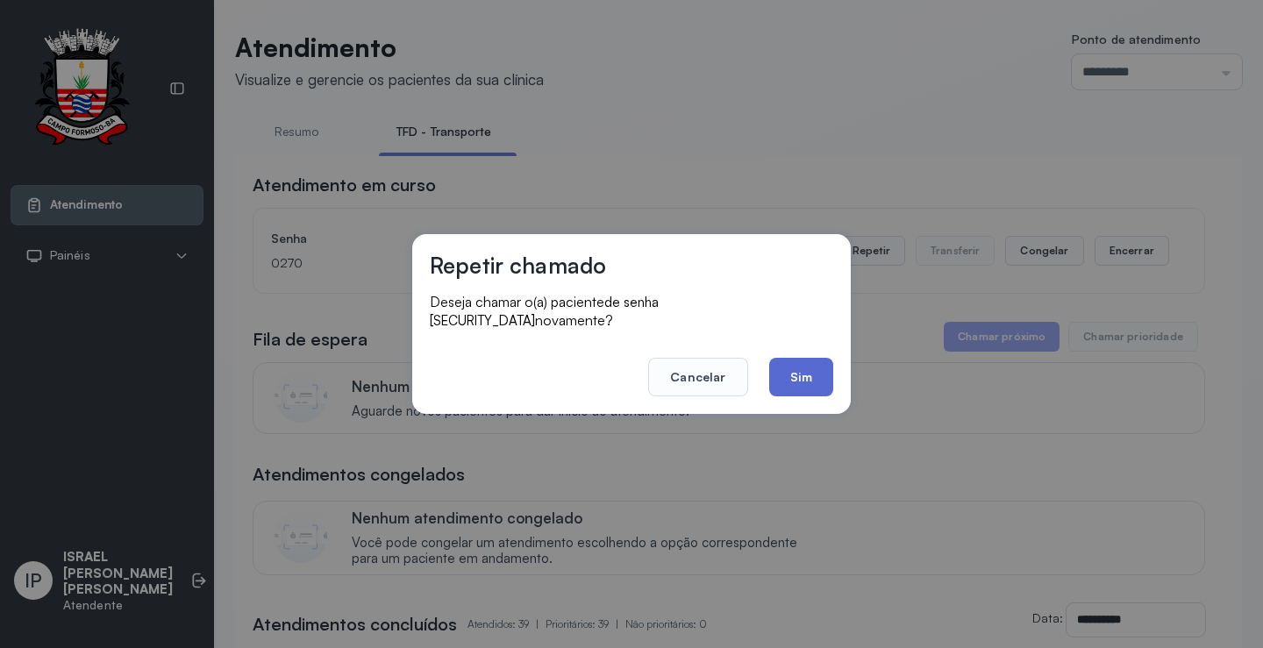
click at [795, 374] on button "Sim" at bounding box center [801, 377] width 64 height 39
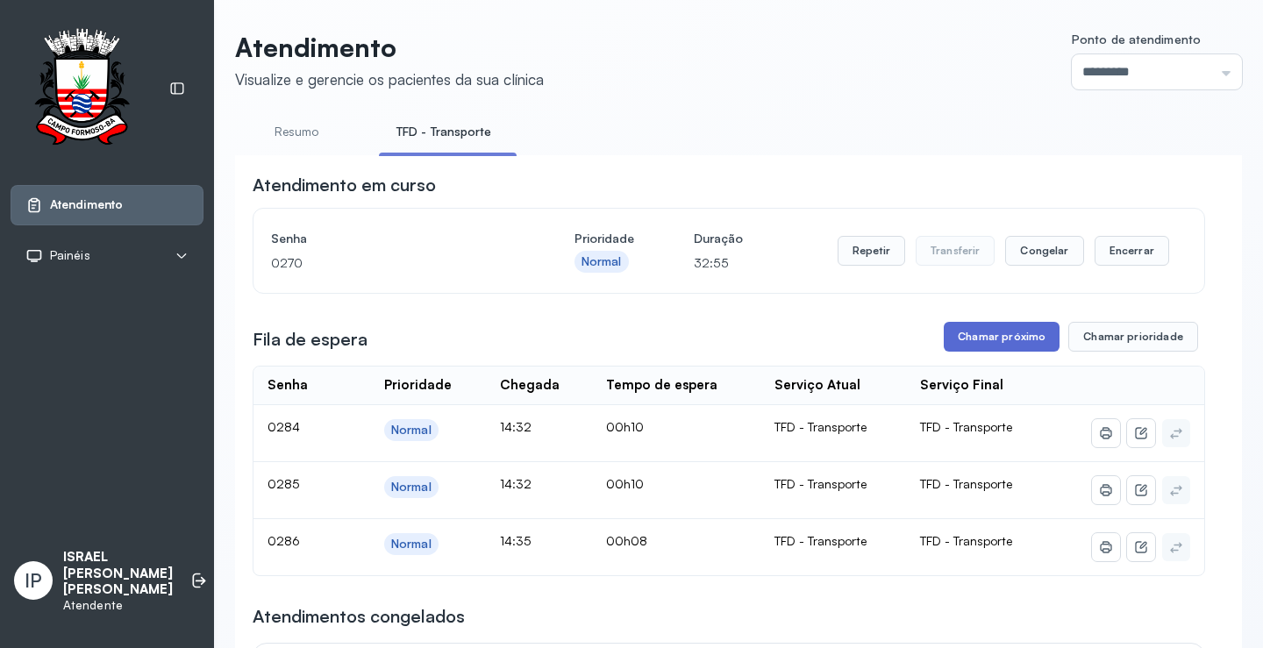
click at [979, 328] on button "Chamar próximo" at bounding box center [1002, 337] width 116 height 30
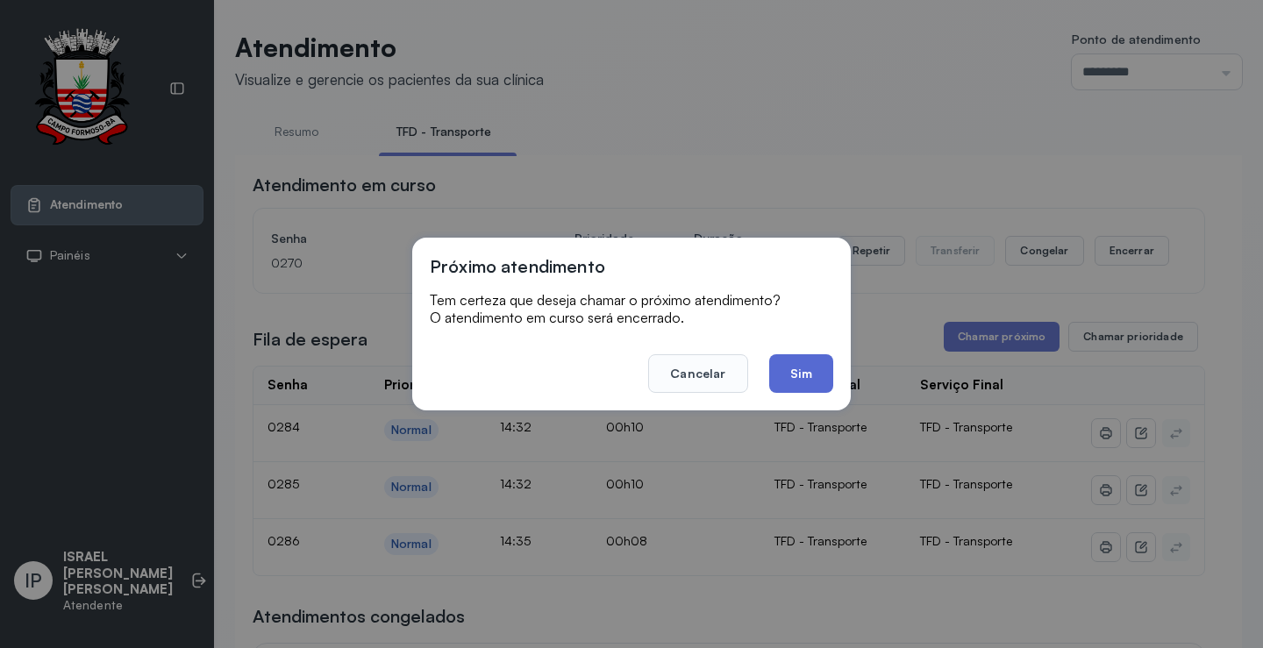
click at [798, 357] on button "Sim" at bounding box center [801, 373] width 64 height 39
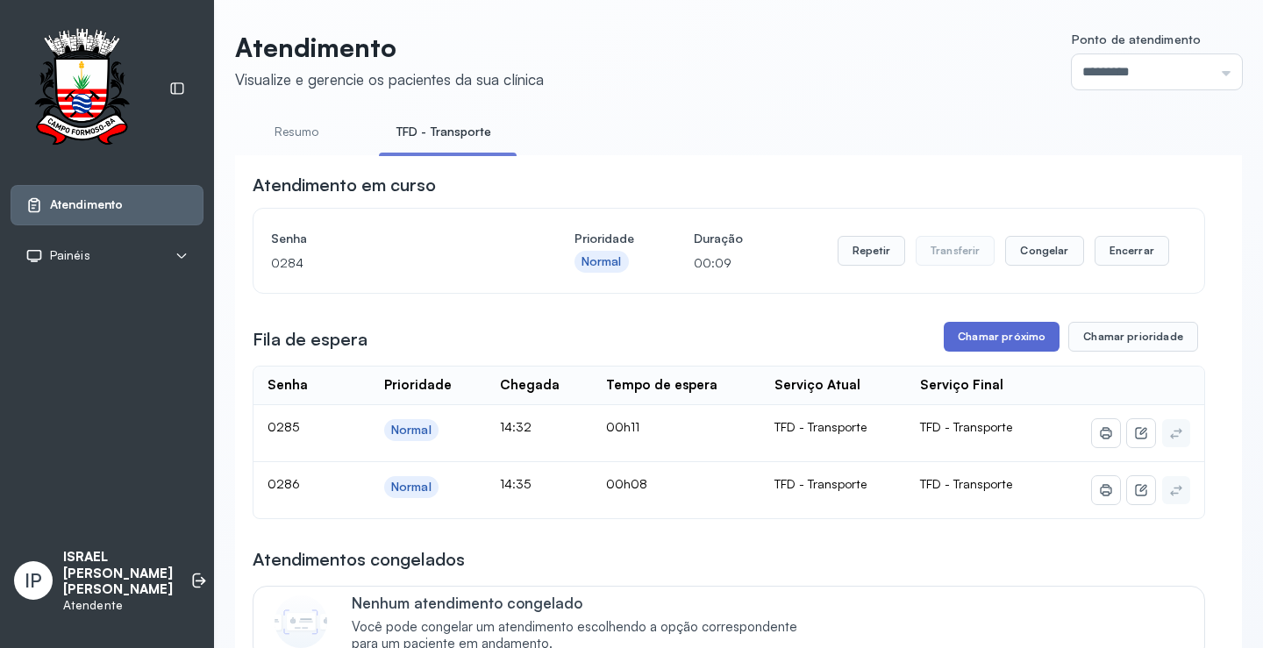
click at [962, 347] on button "Chamar próximo" at bounding box center [1002, 337] width 116 height 30
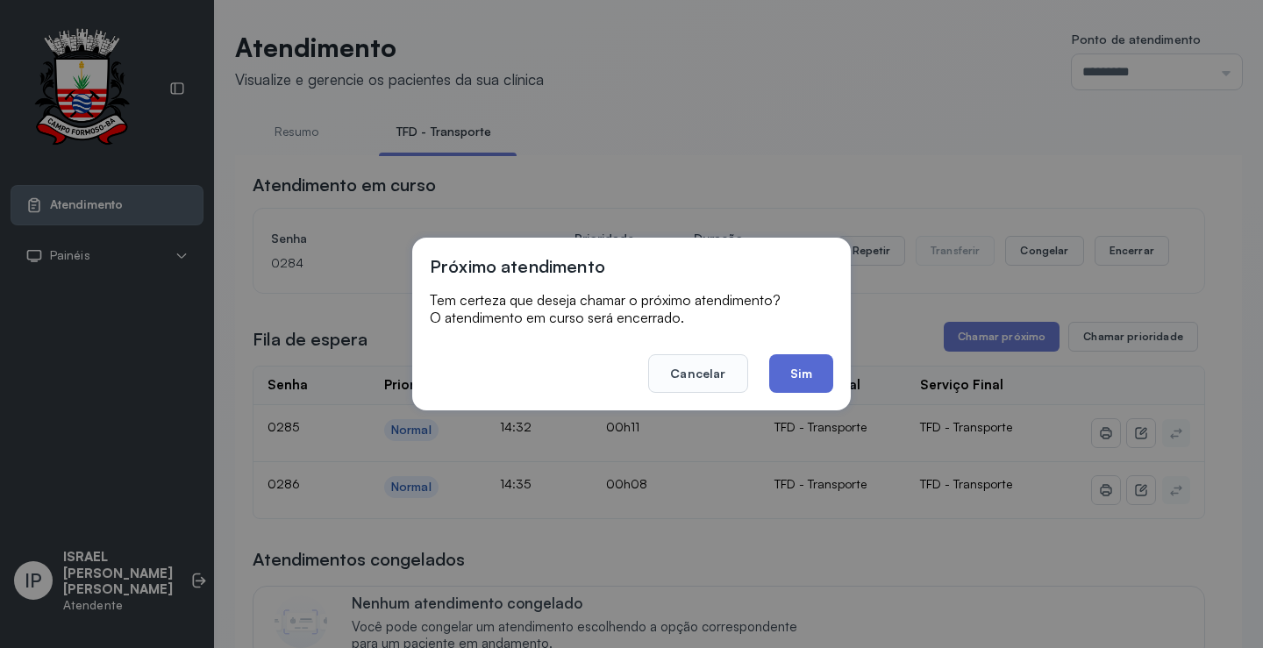
click at [818, 380] on button "Sim" at bounding box center [801, 373] width 64 height 39
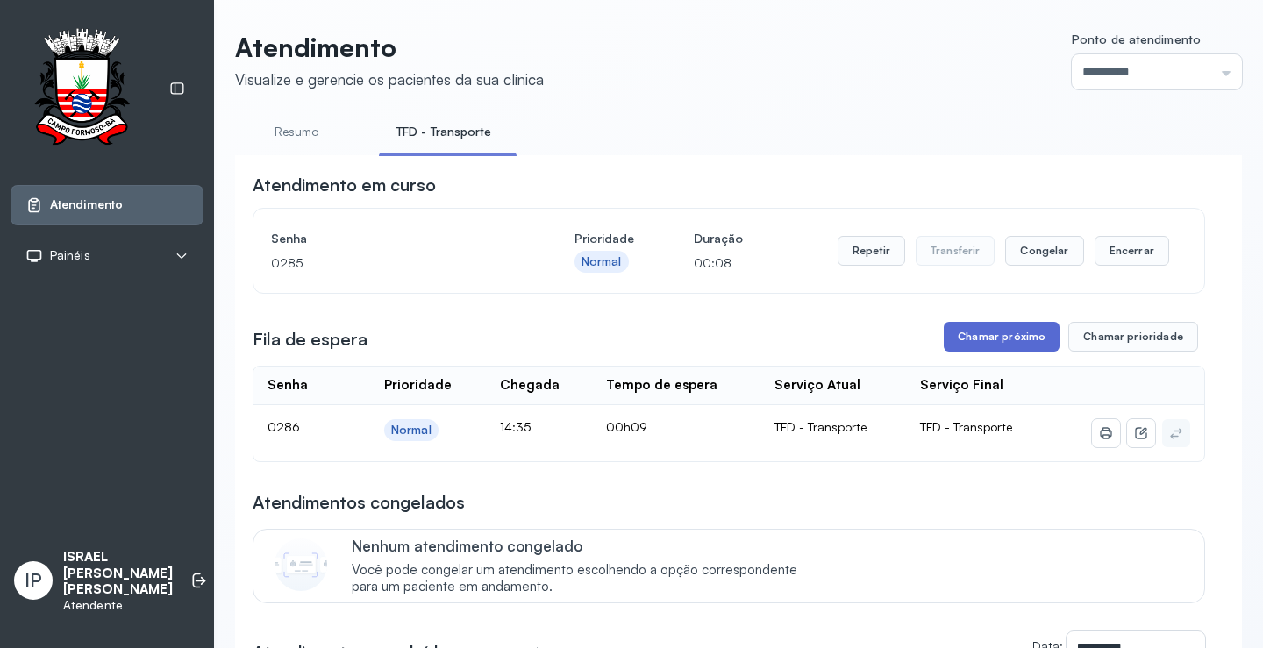
click at [959, 333] on button "Chamar próximo" at bounding box center [1002, 337] width 116 height 30
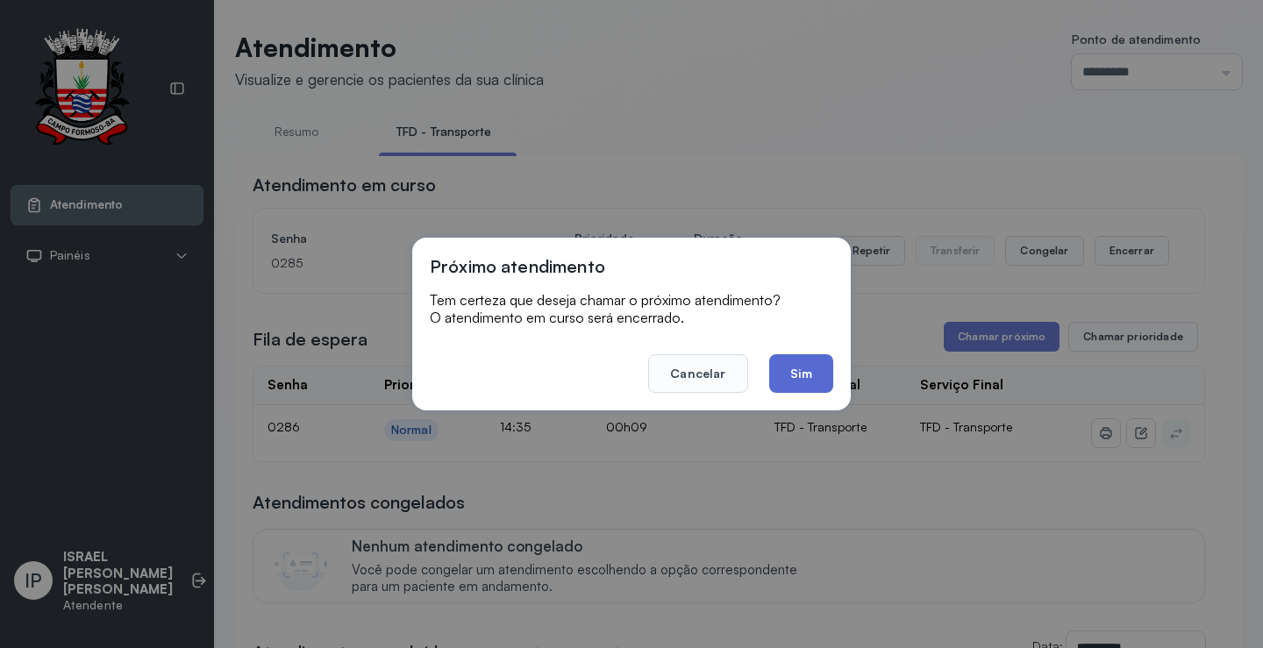
click at [804, 361] on button "Sim" at bounding box center [801, 373] width 64 height 39
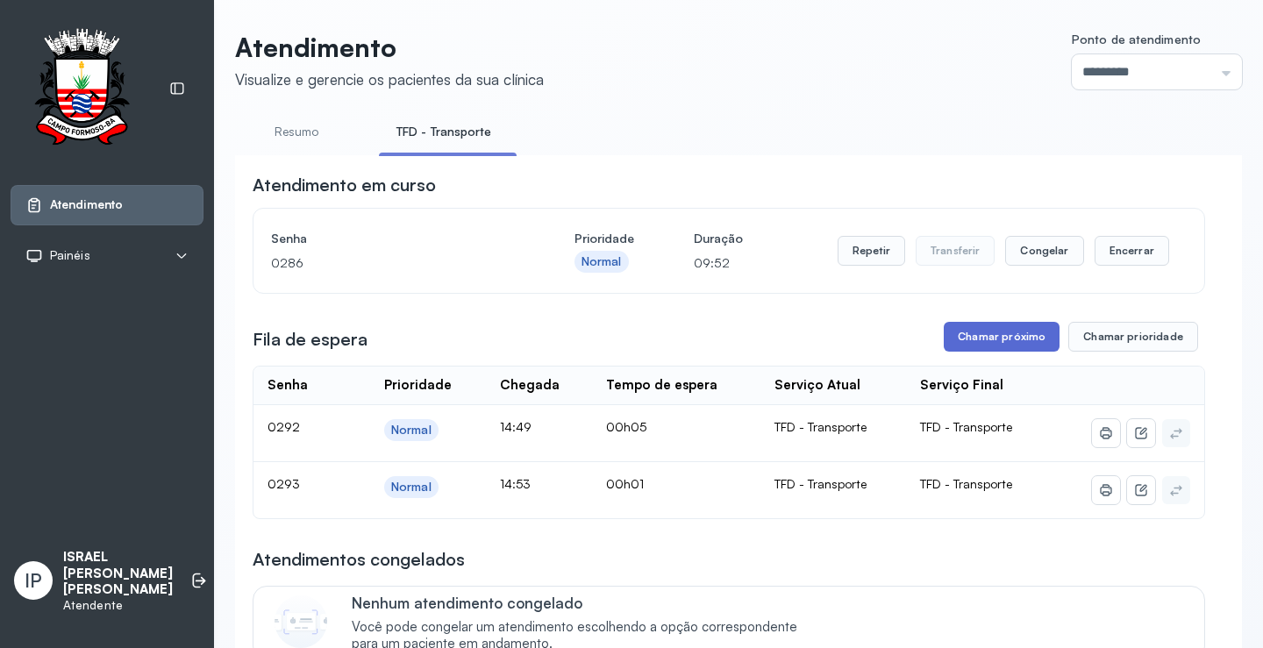
click at [987, 339] on button "Chamar próximo" at bounding box center [1002, 337] width 116 height 30
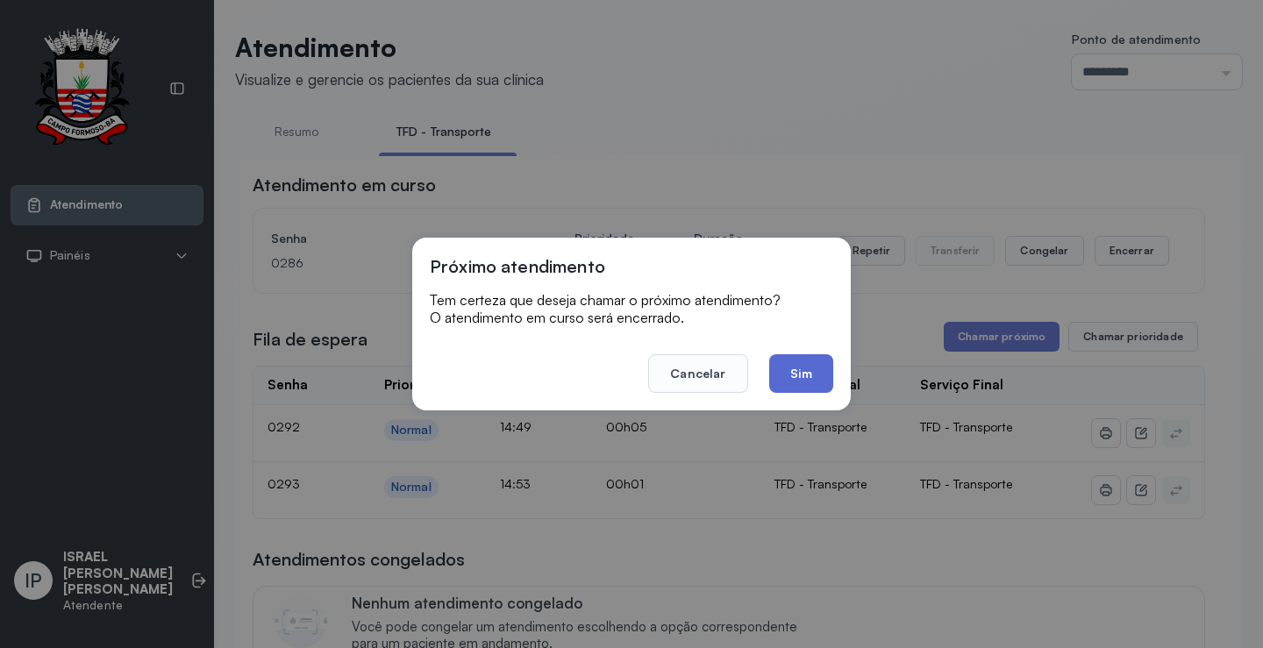
click at [789, 388] on button "Sim" at bounding box center [801, 373] width 64 height 39
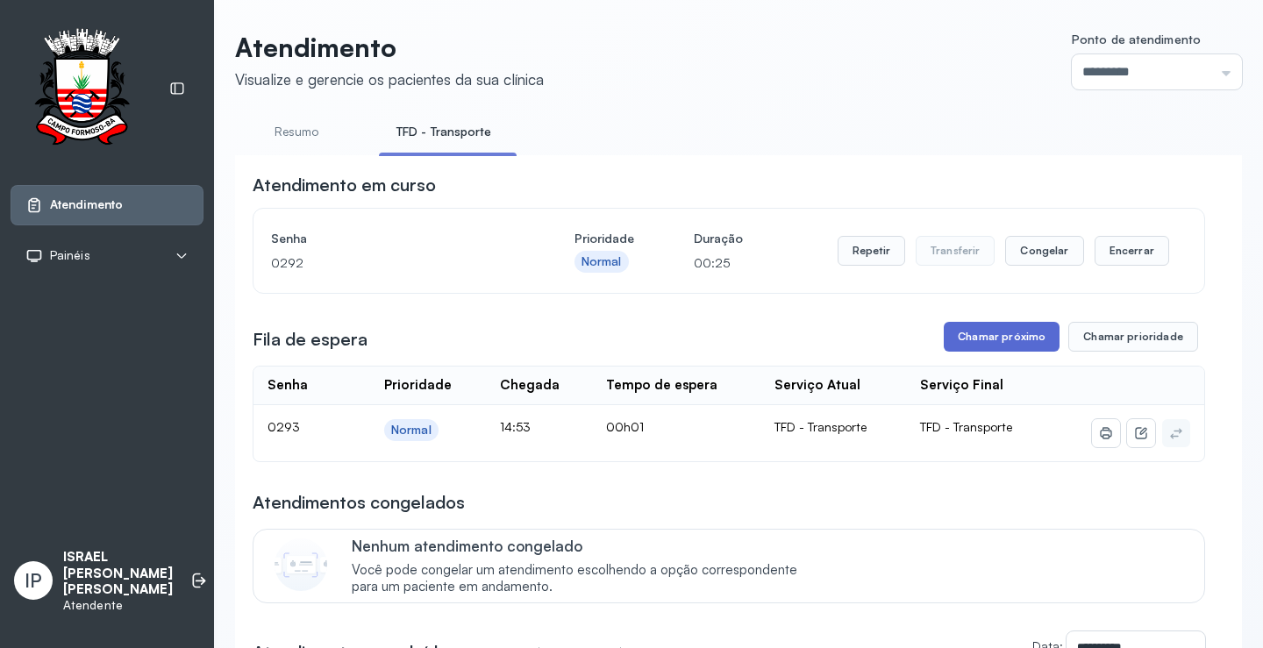
click at [968, 333] on button "Chamar próximo" at bounding box center [1002, 337] width 116 height 30
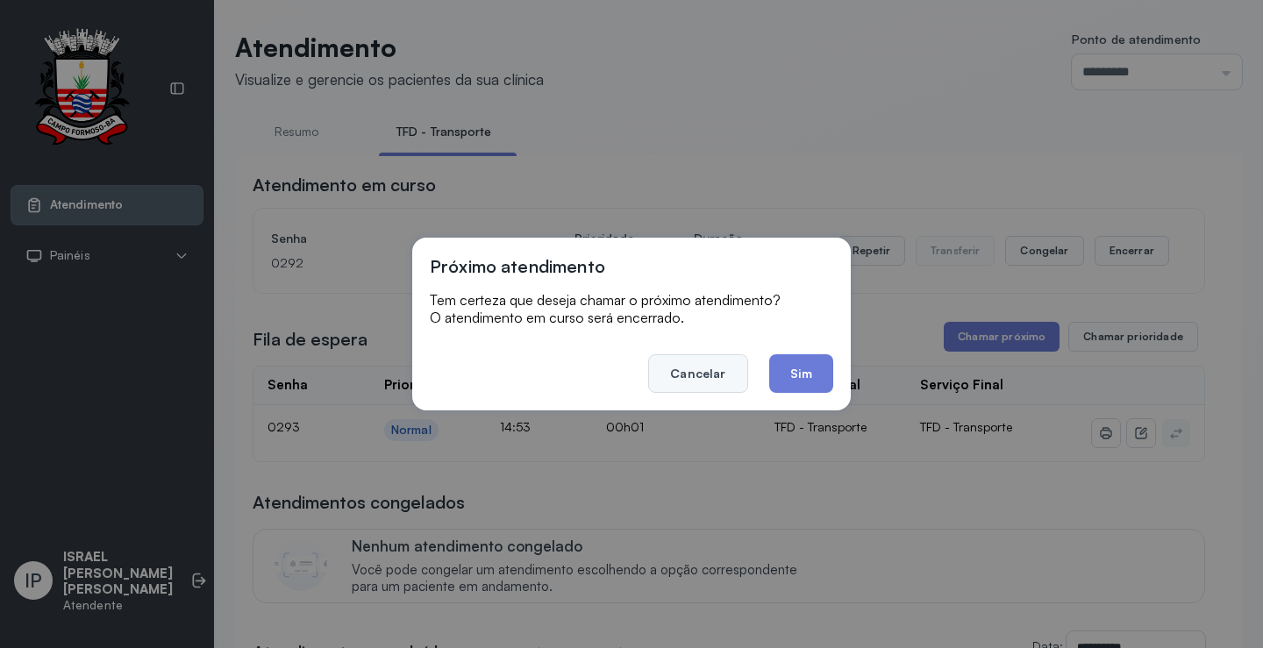
click at [727, 368] on button "Cancelar" at bounding box center [697, 373] width 99 height 39
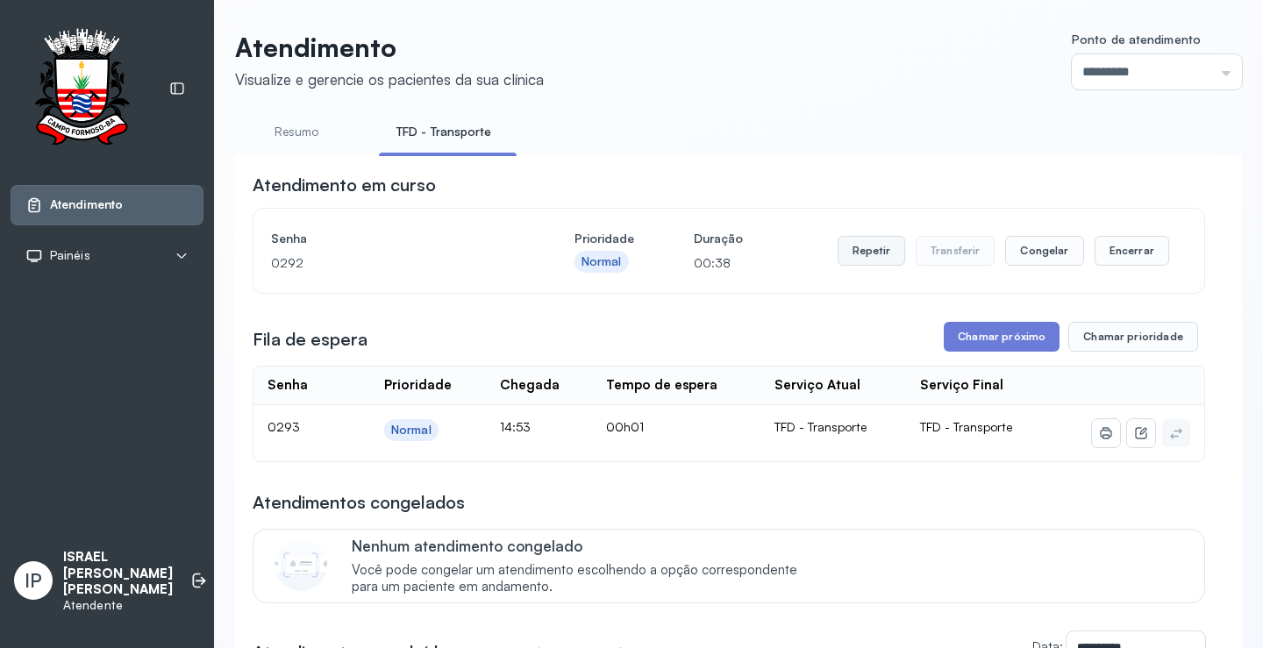
click at [869, 254] on button "Repetir" at bounding box center [872, 251] width 68 height 30
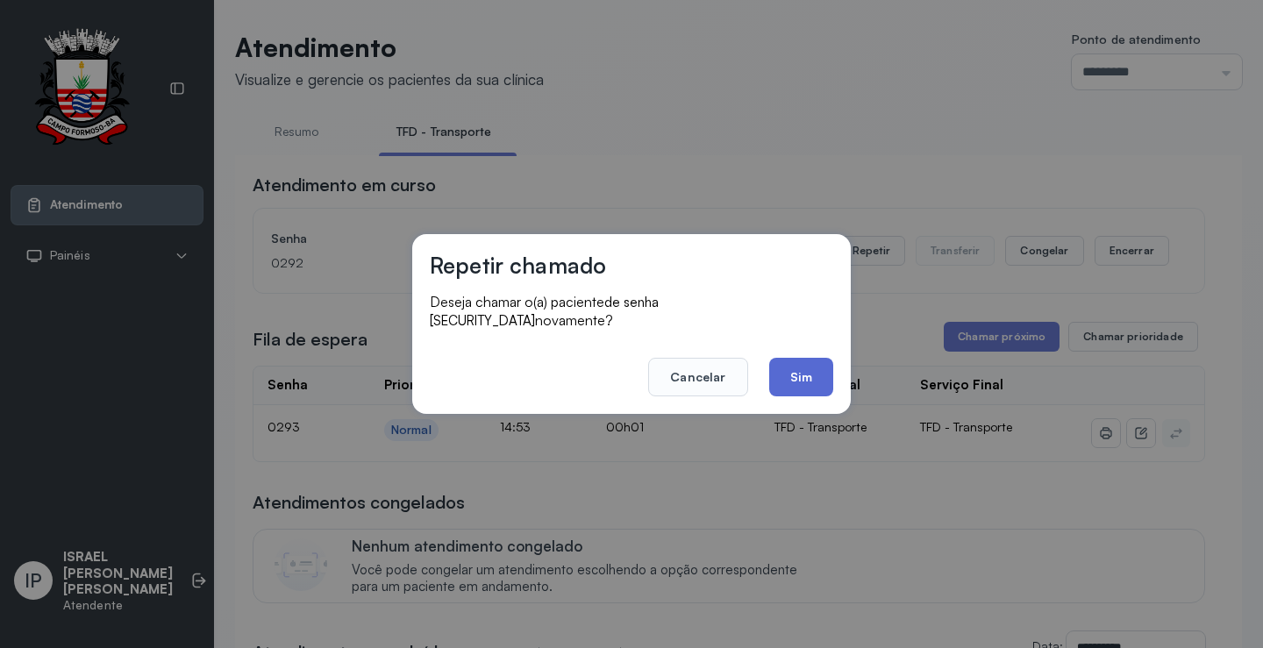
click at [810, 365] on button "Sim" at bounding box center [801, 377] width 64 height 39
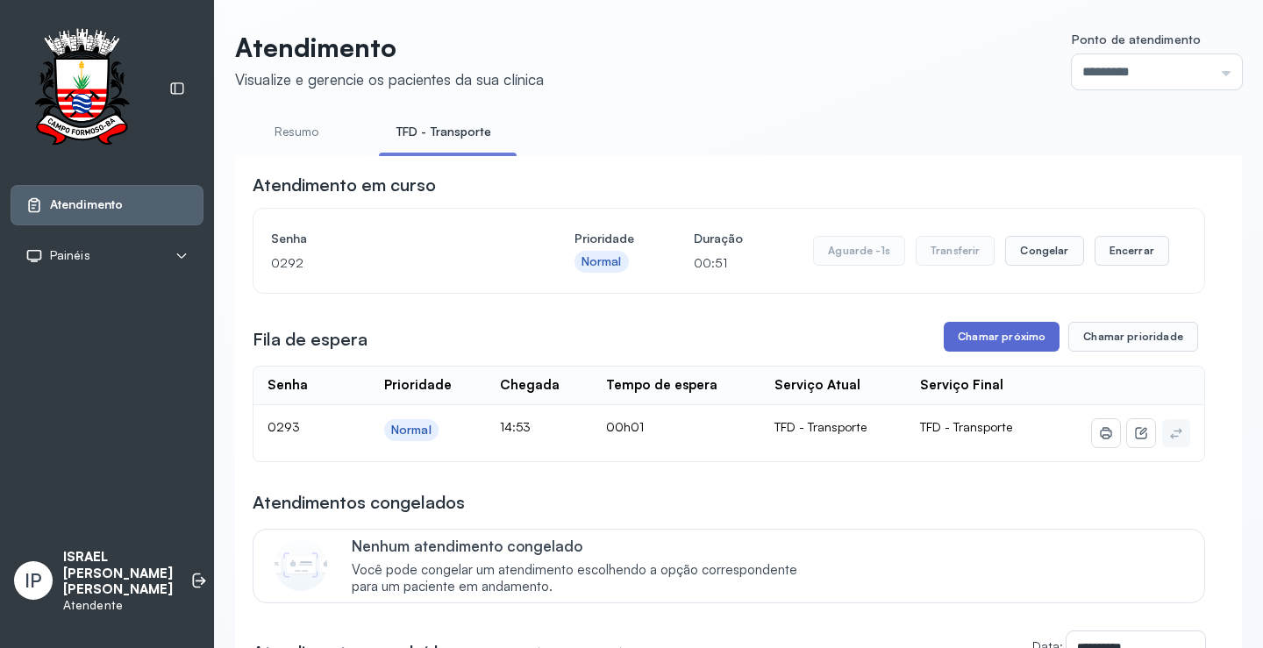
click at [991, 333] on button "Chamar próximo" at bounding box center [1002, 337] width 116 height 30
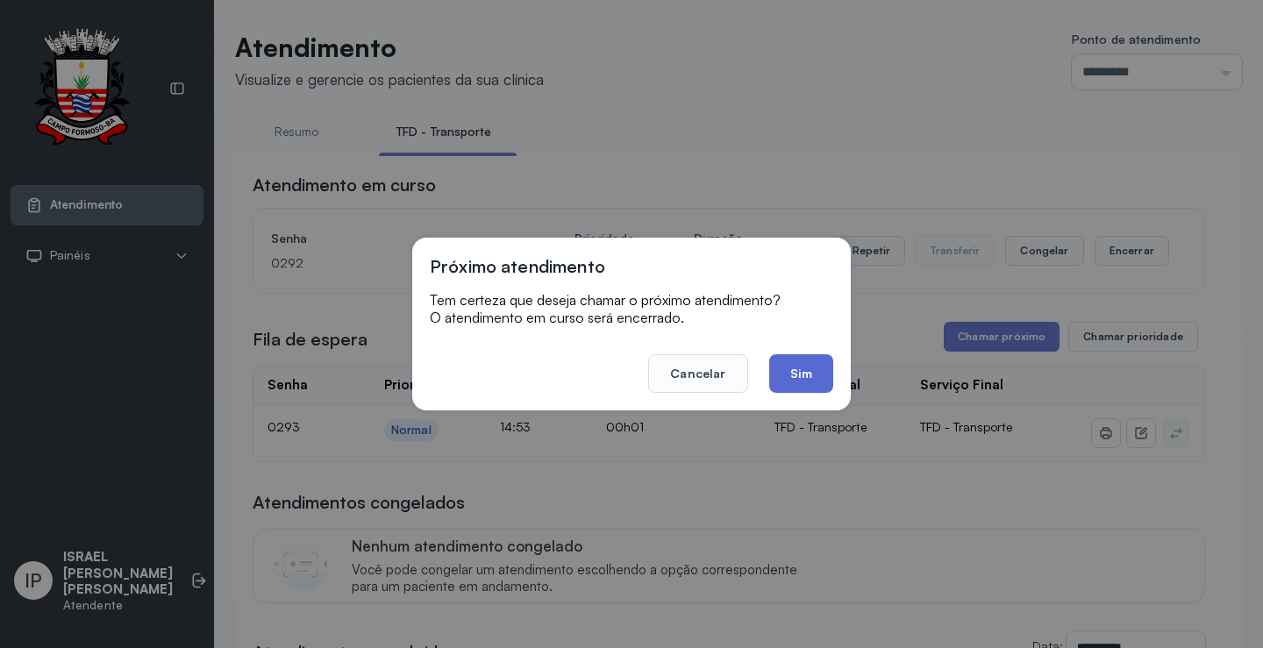
click at [824, 376] on button "Sim" at bounding box center [801, 373] width 64 height 39
